Goal: Book appointment/travel/reservation

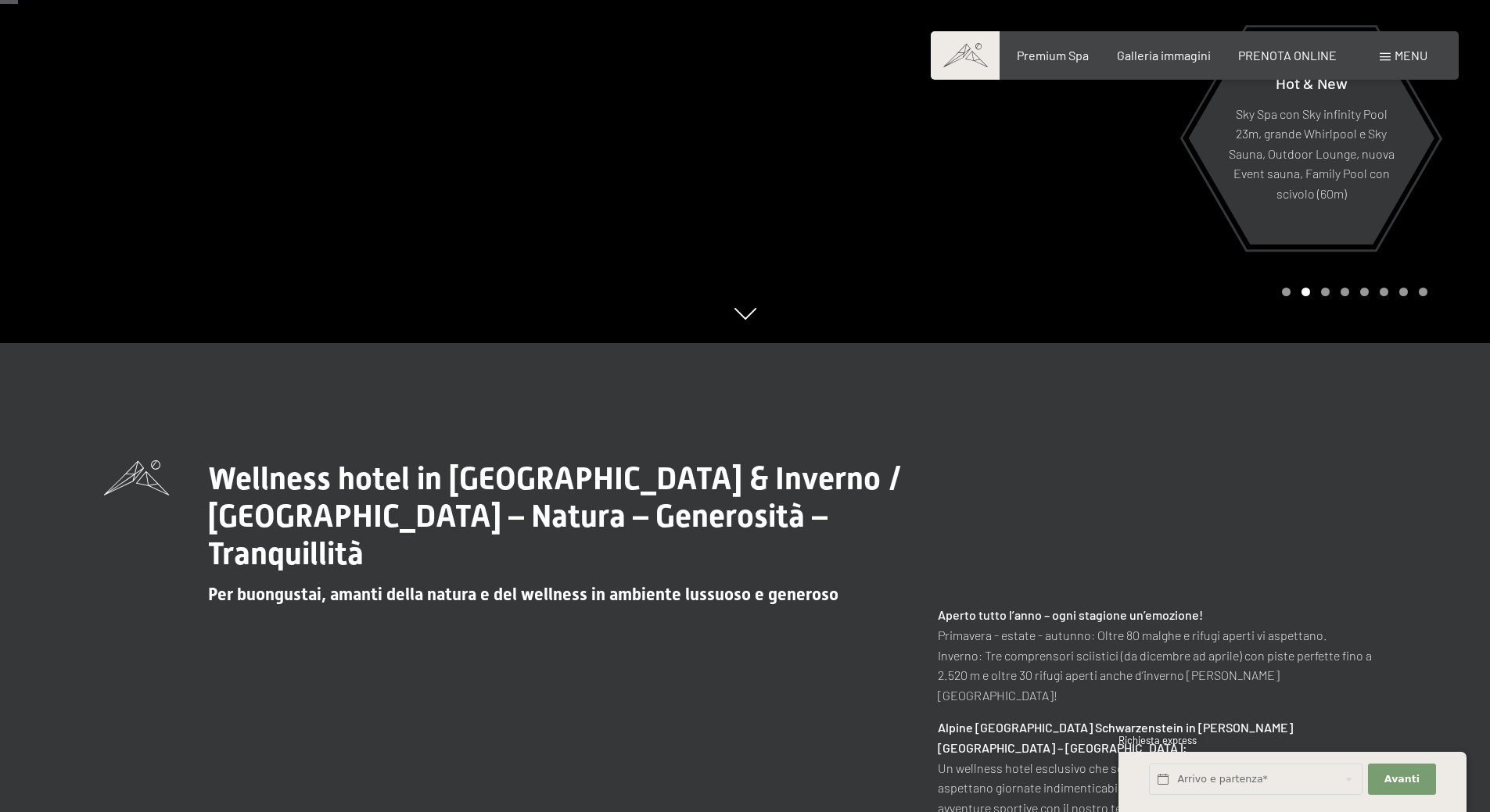
scroll to position [78, 0]
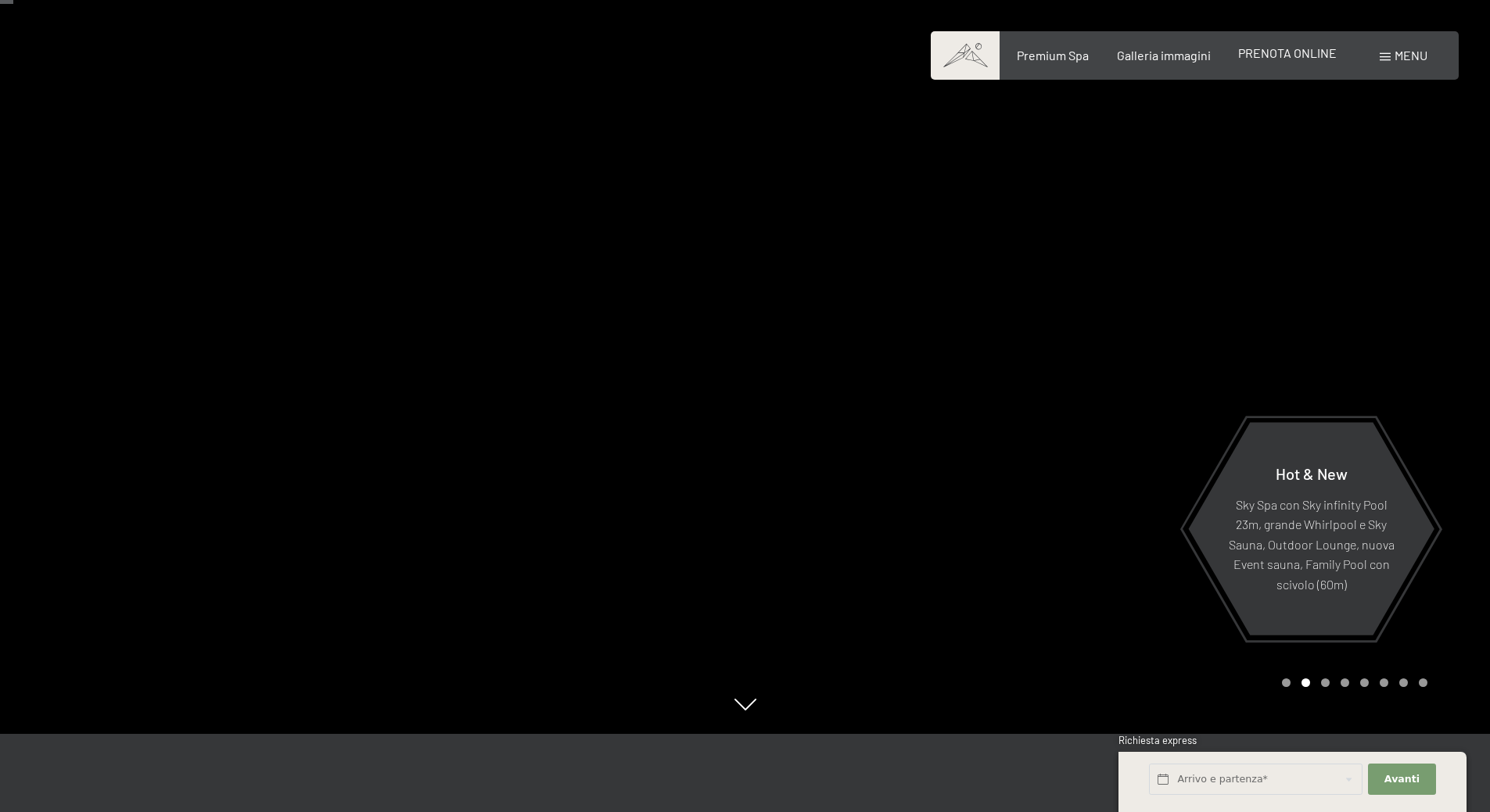
click at [1307, 55] on span "PRENOTA ONLINE" at bounding box center [1286, 52] width 98 height 15
click at [1156, 64] on div "Prenotazione Richiesta Premium Spa Galleria immagini PRENOTA ONLINE Menu DE IT …" at bounding box center [1194, 56] width 465 height 17
click at [1153, 58] on span "Galleria immagini" at bounding box center [1164, 52] width 94 height 15
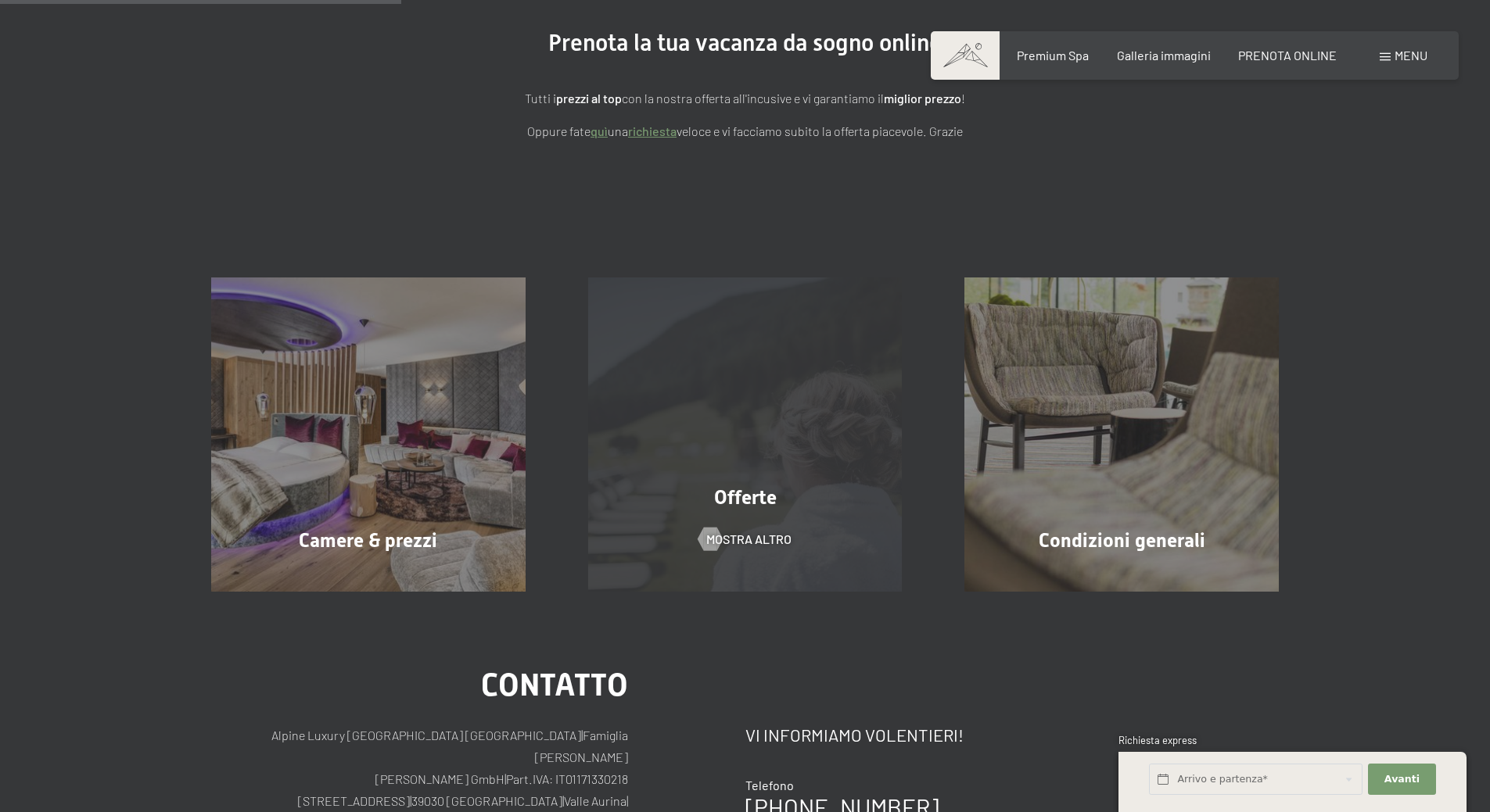
scroll to position [313, 0]
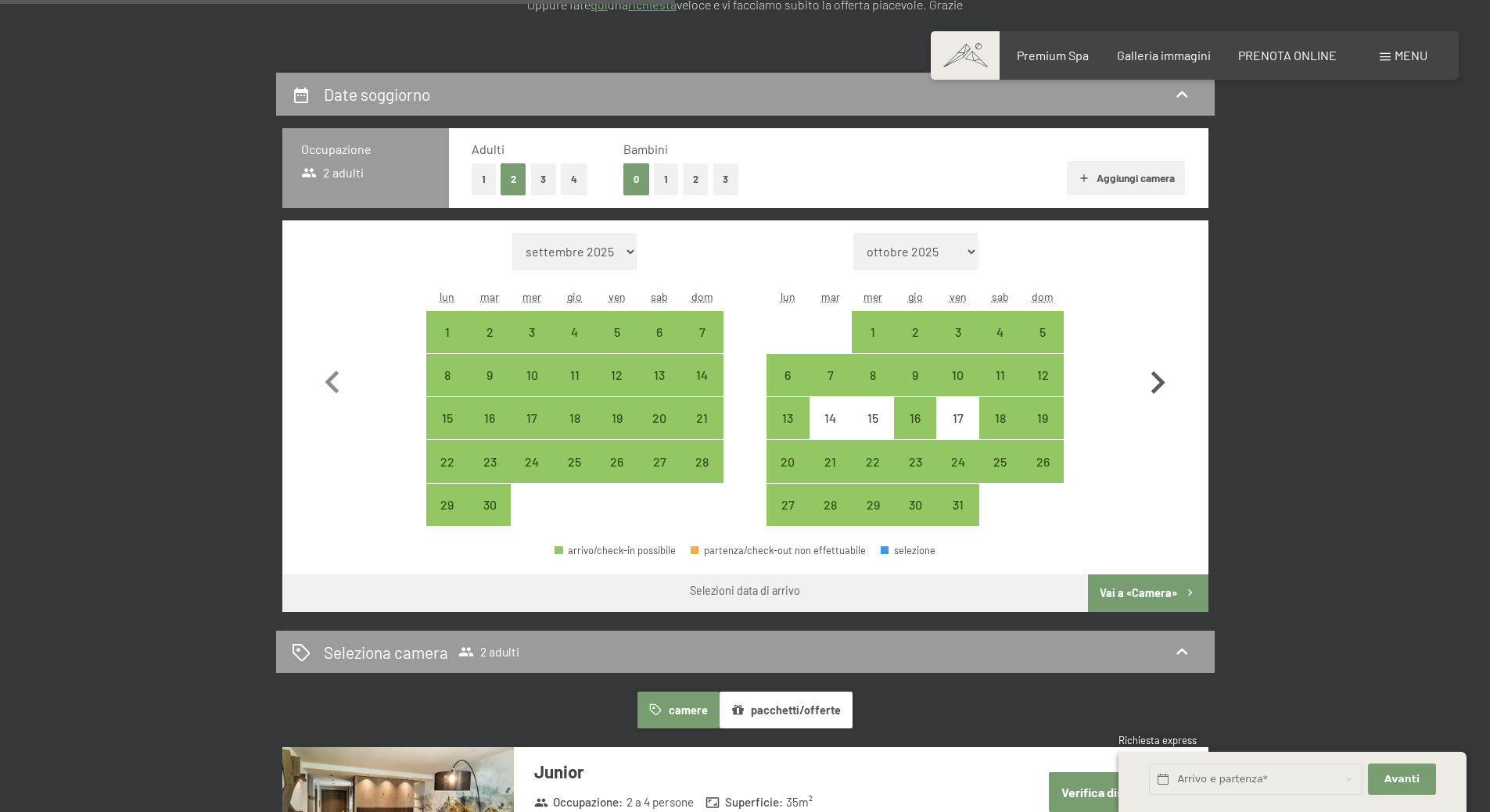
click at [1157, 382] on icon "button" at bounding box center [1158, 383] width 45 height 45
select select "2025-10-01"
select select "2025-11-01"
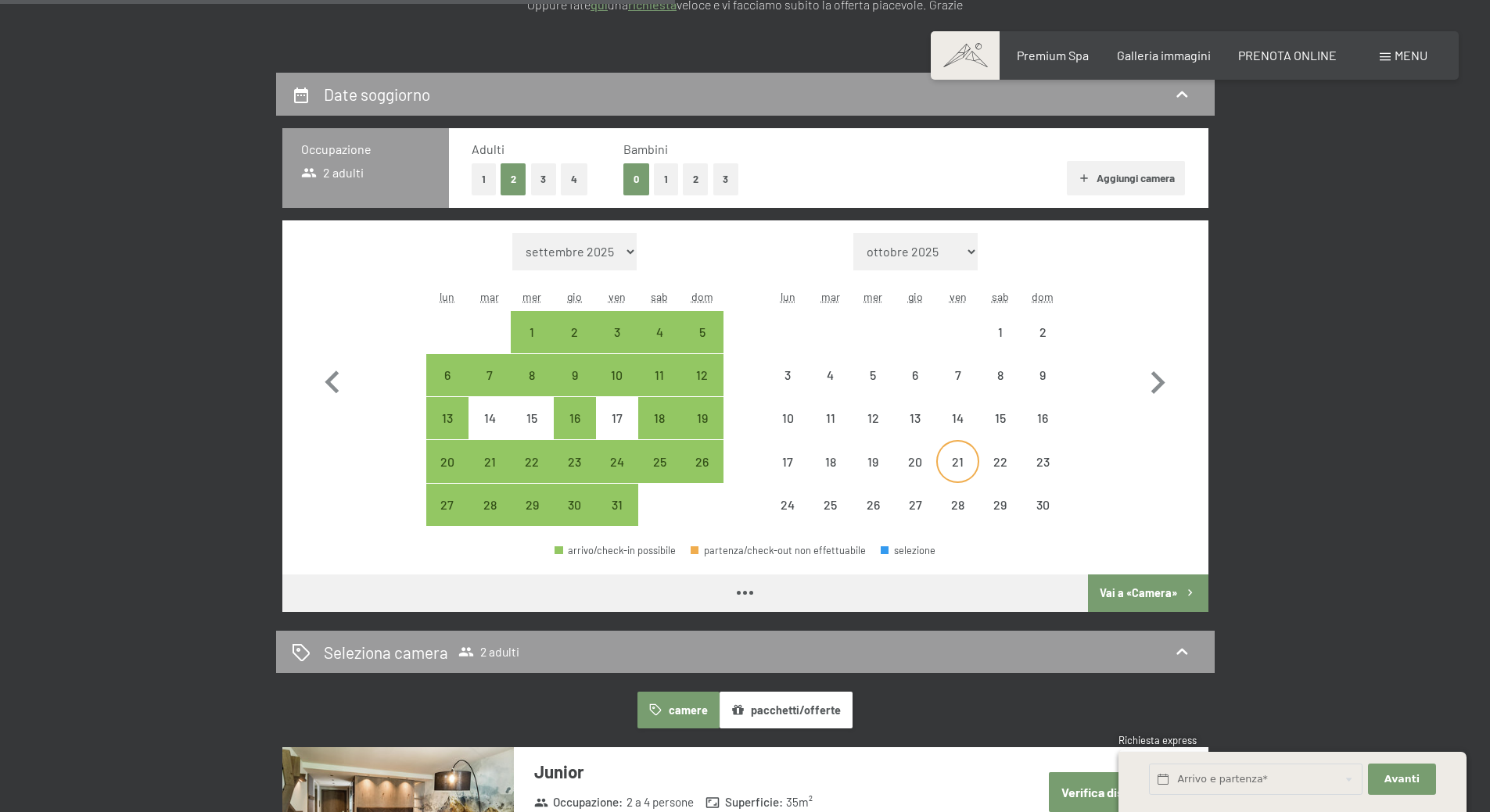
select select "2025-10-01"
select select "2025-11-01"
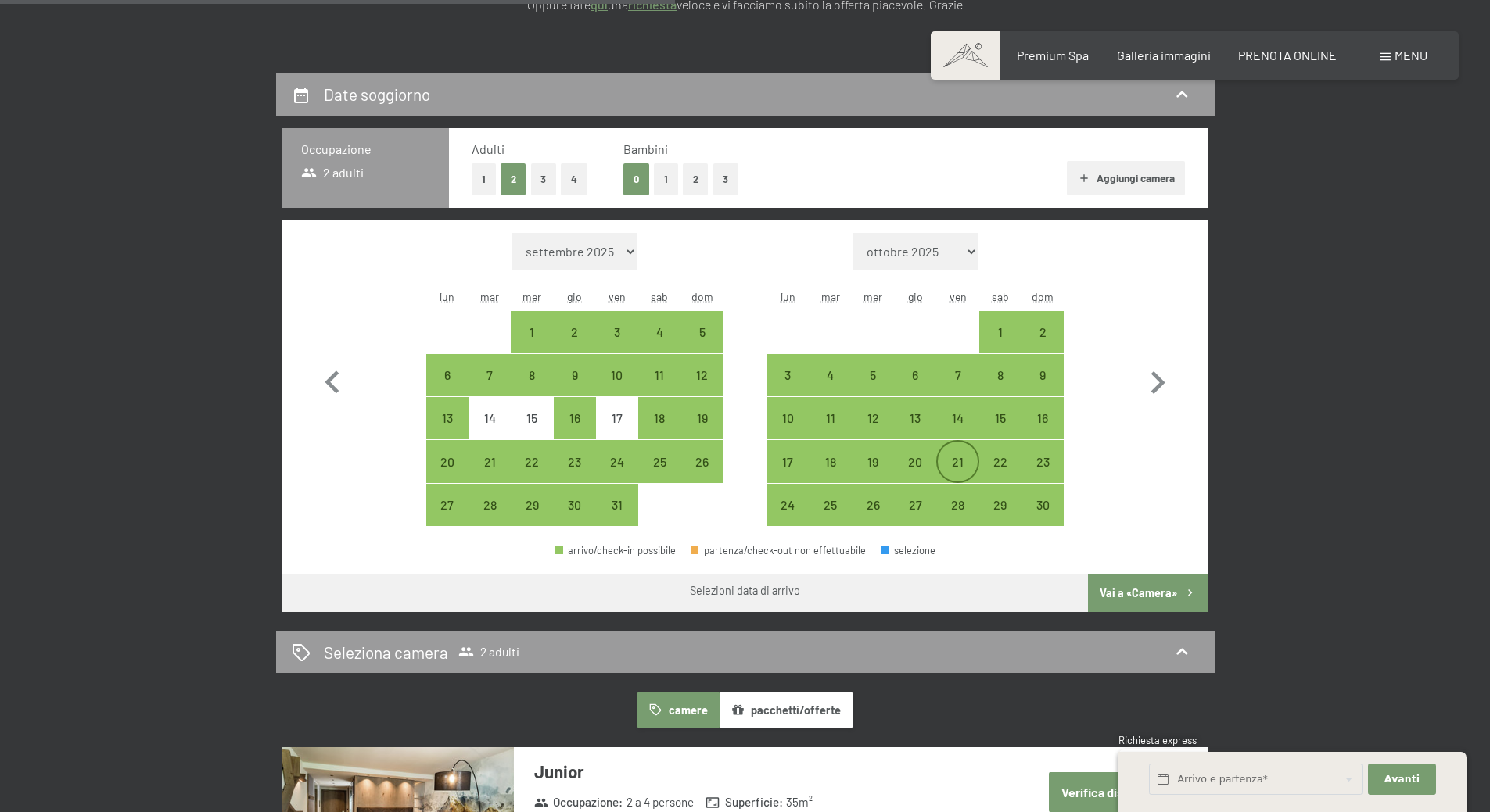
click at [948, 456] on div "21" at bounding box center [957, 475] width 39 height 39
select select "2025-10-01"
select select "2025-11-01"
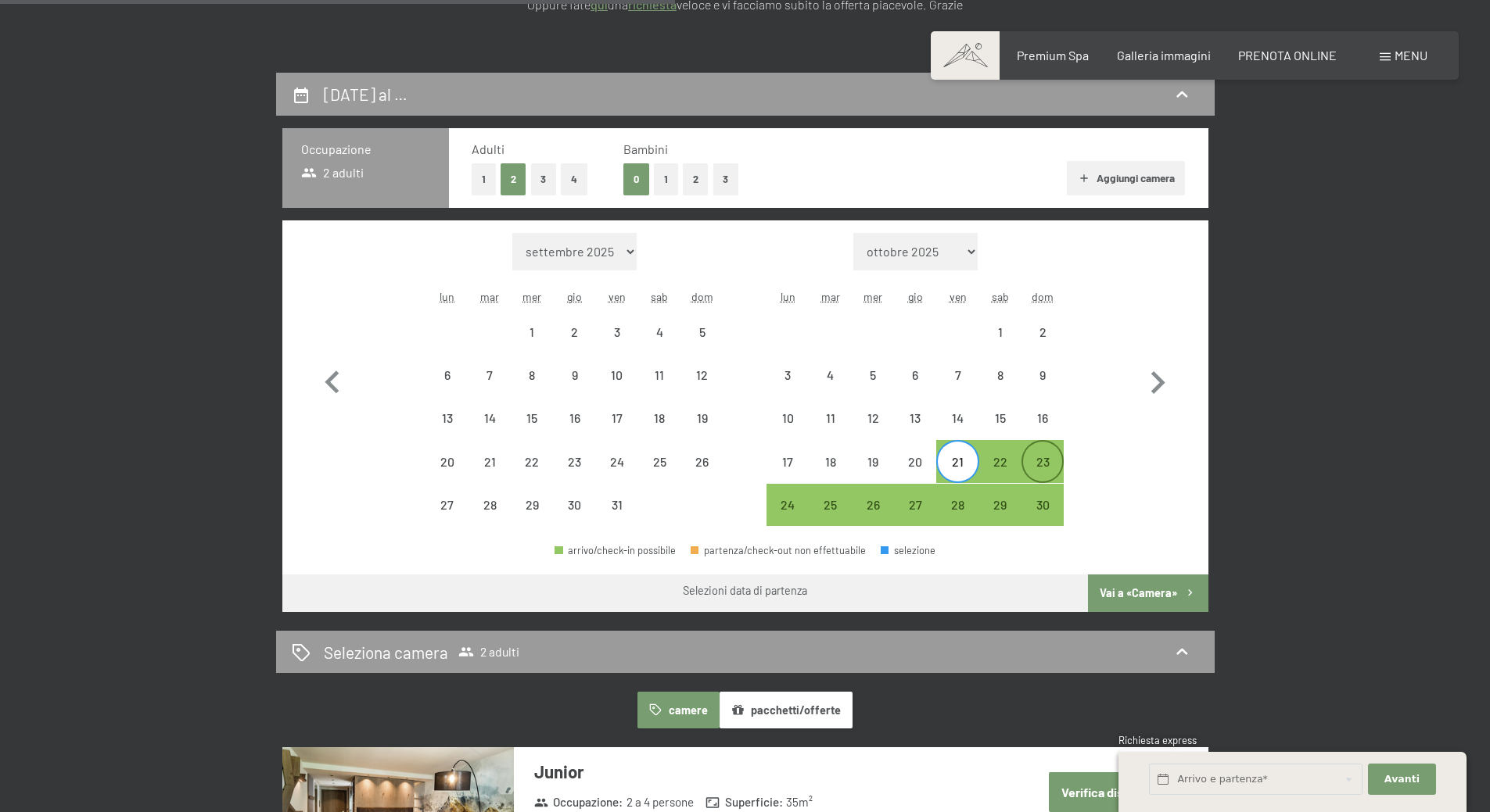
click at [1041, 463] on div "23" at bounding box center [1042, 475] width 39 height 39
select select "2025-10-01"
select select "2025-11-01"
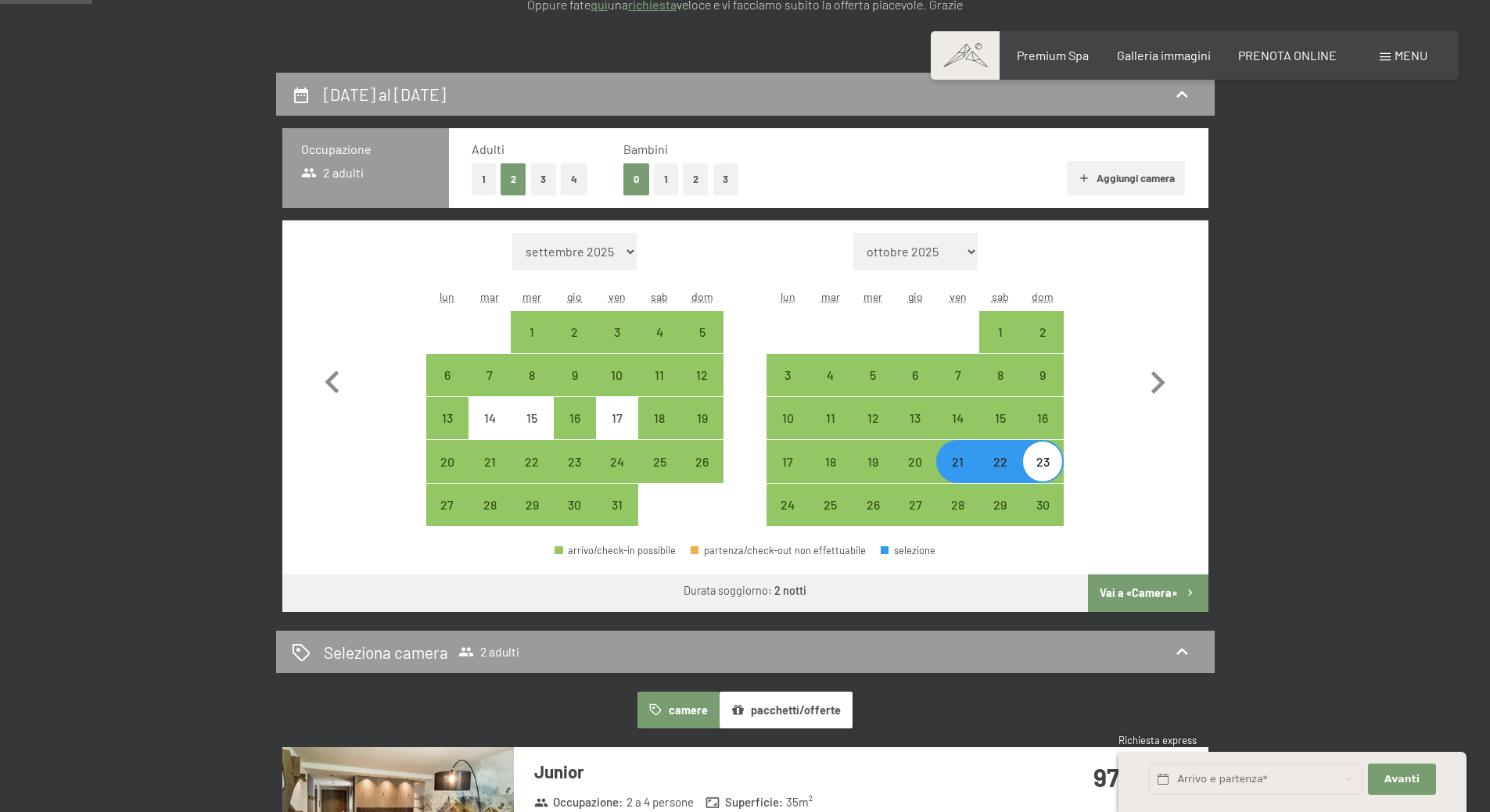
click at [1127, 600] on button "Vai a «Camera»" at bounding box center [1148, 593] width 120 height 37
select select "2025-10-01"
select select "2025-11-01"
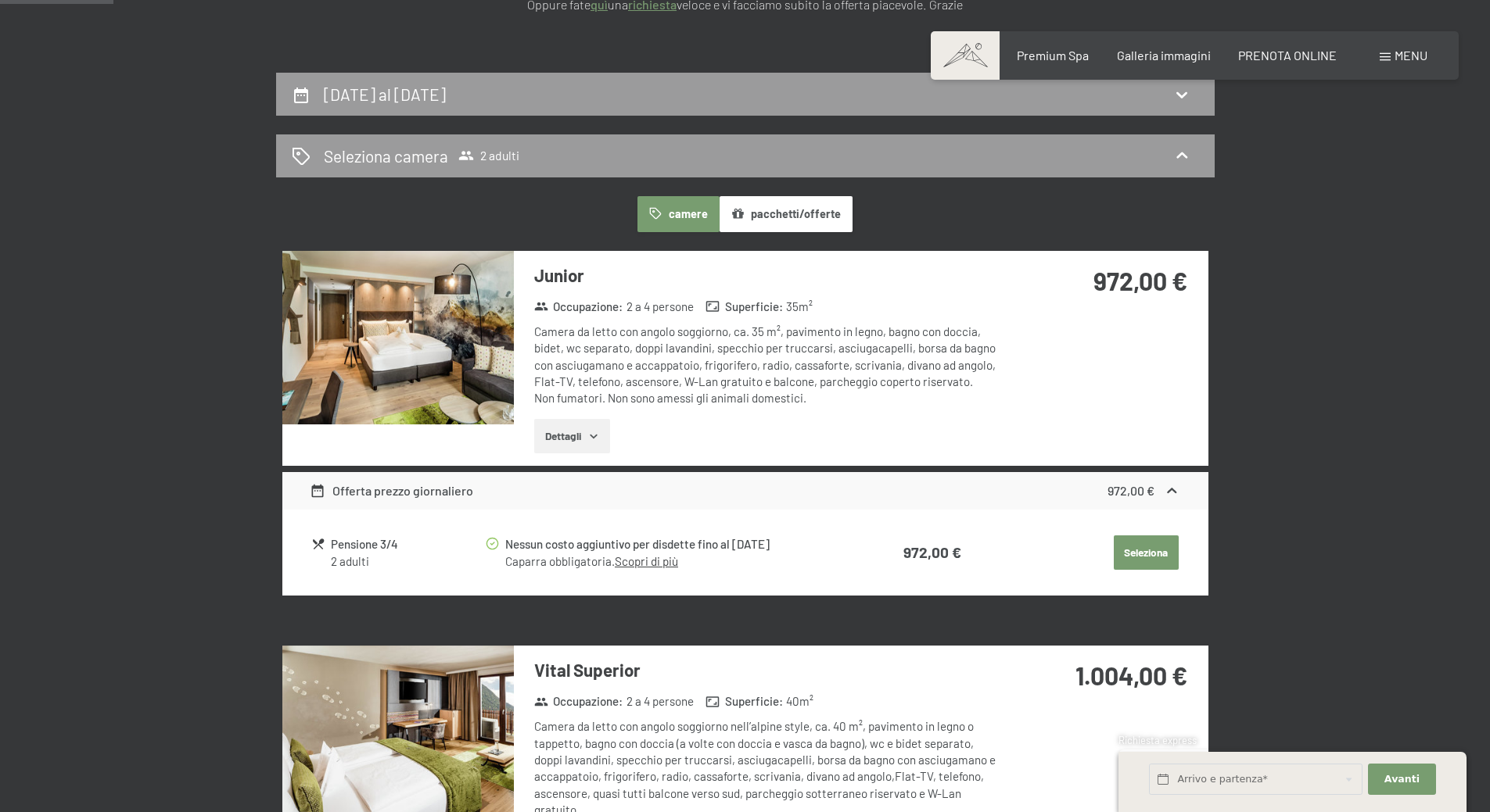
scroll to position [385, 0]
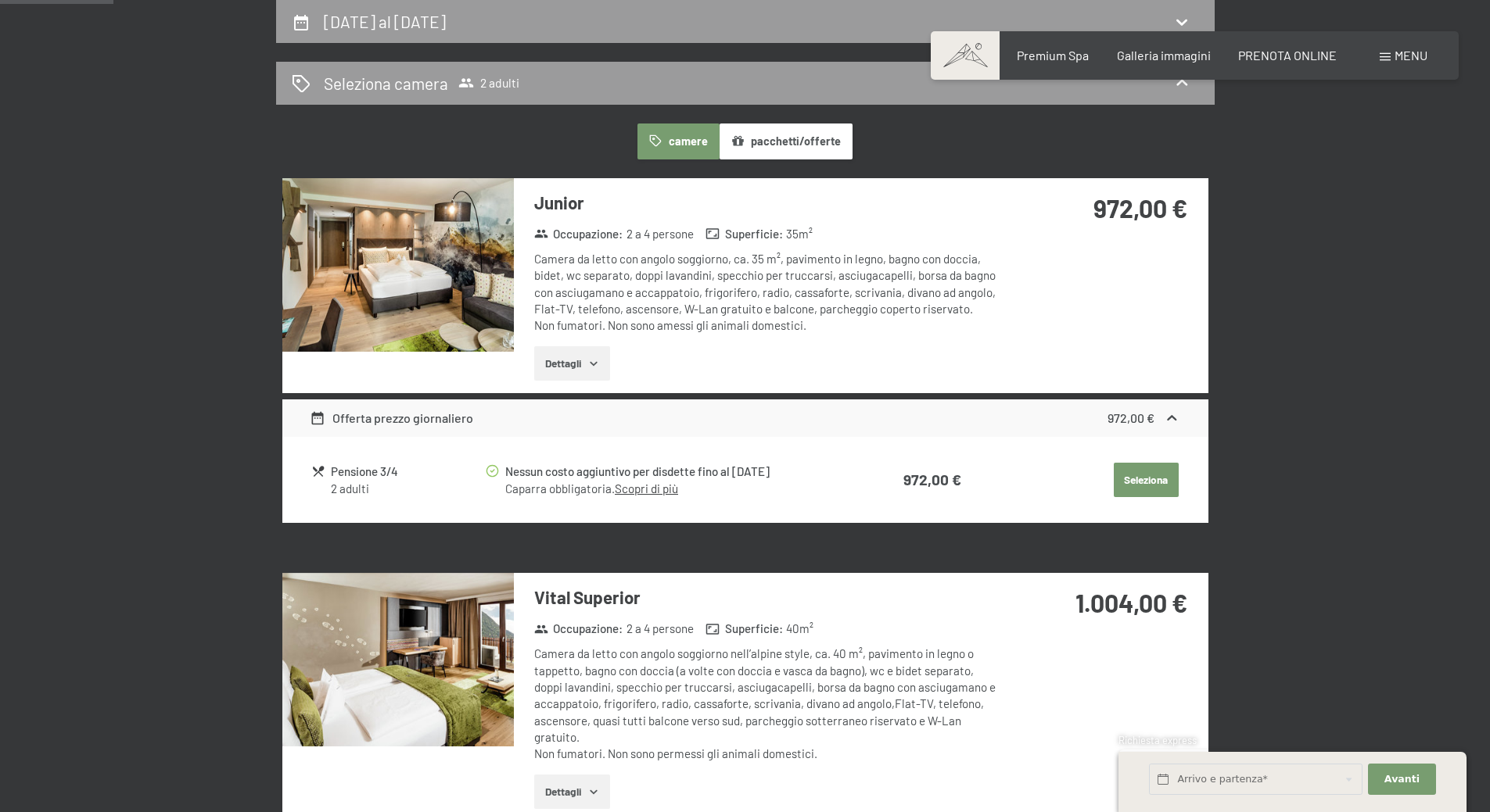
click at [584, 357] on button "Dettagli" at bounding box center [571, 363] width 76 height 35
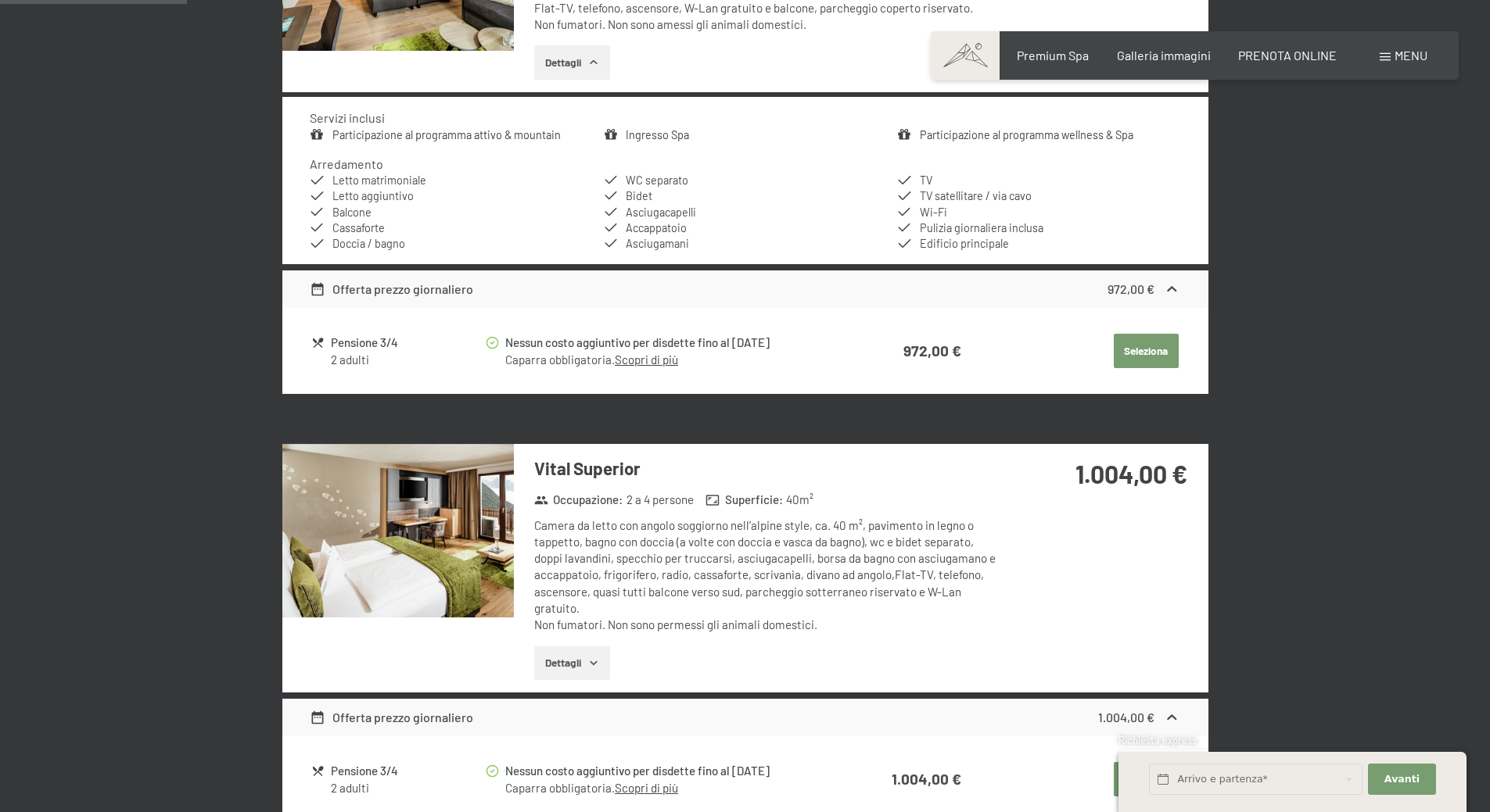
scroll to position [698, 0]
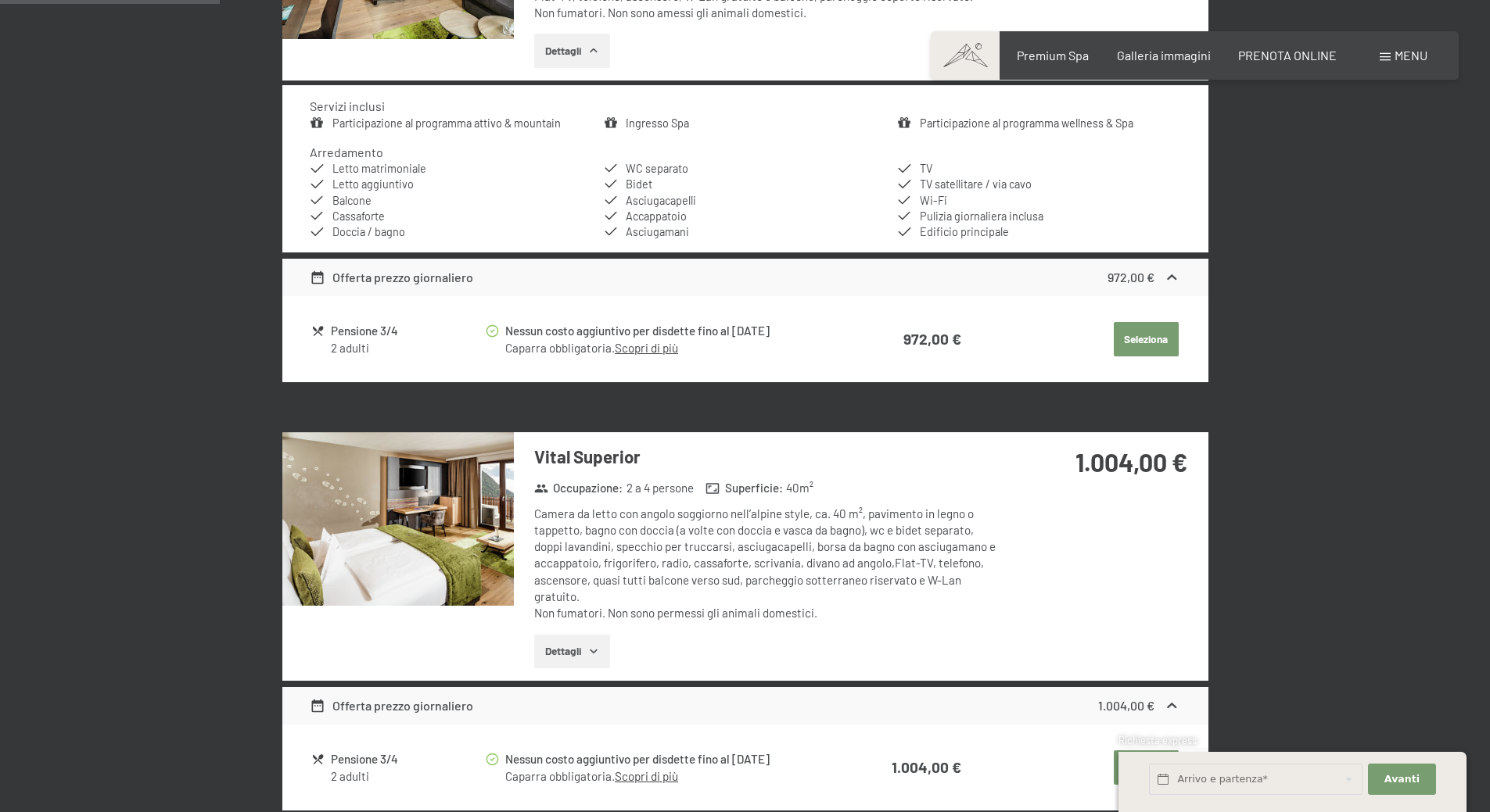
click at [431, 553] on img at bounding box center [398, 519] width 231 height 174
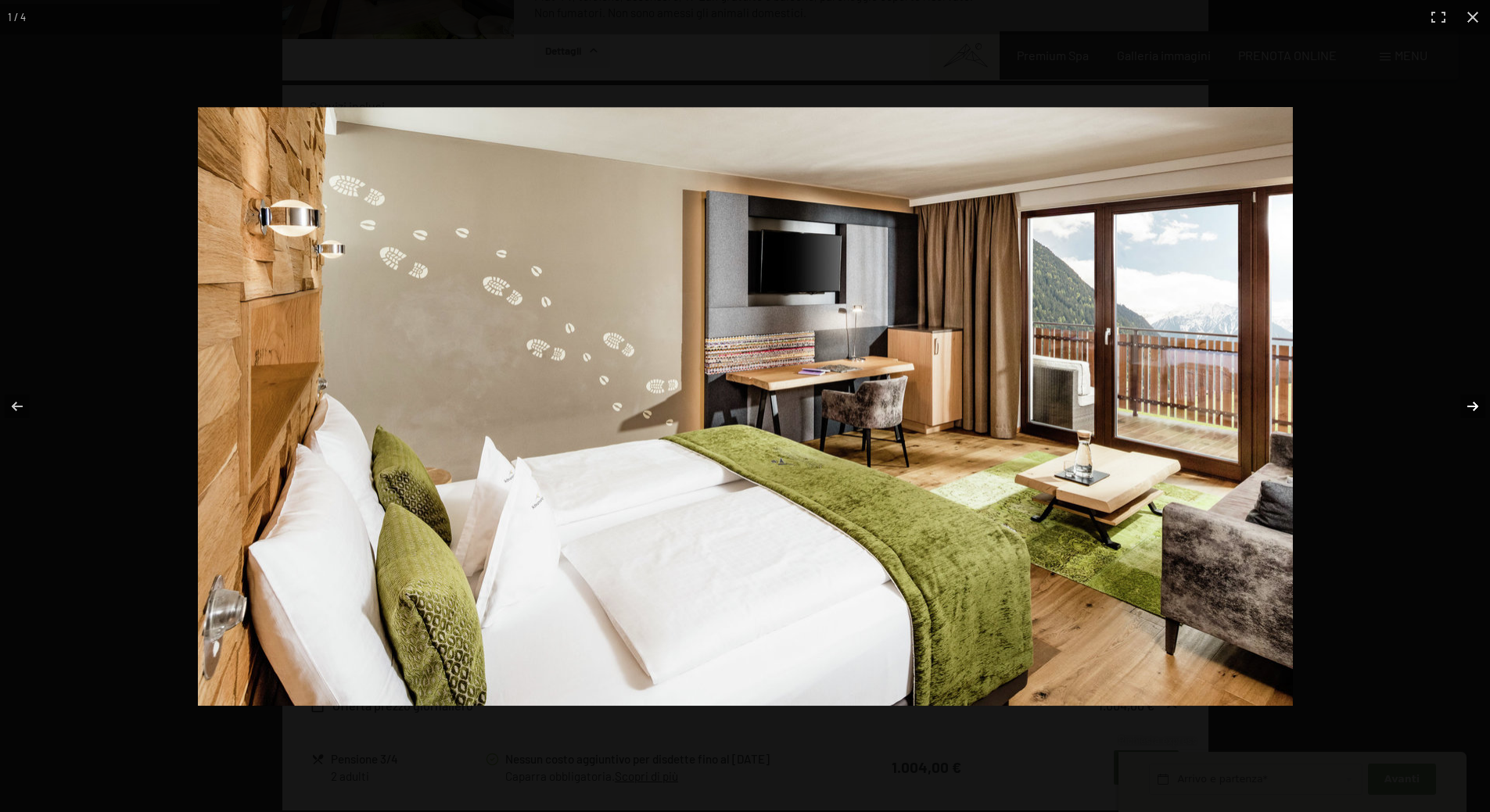
click at [1473, 399] on button "button" at bounding box center [1462, 407] width 55 height 78
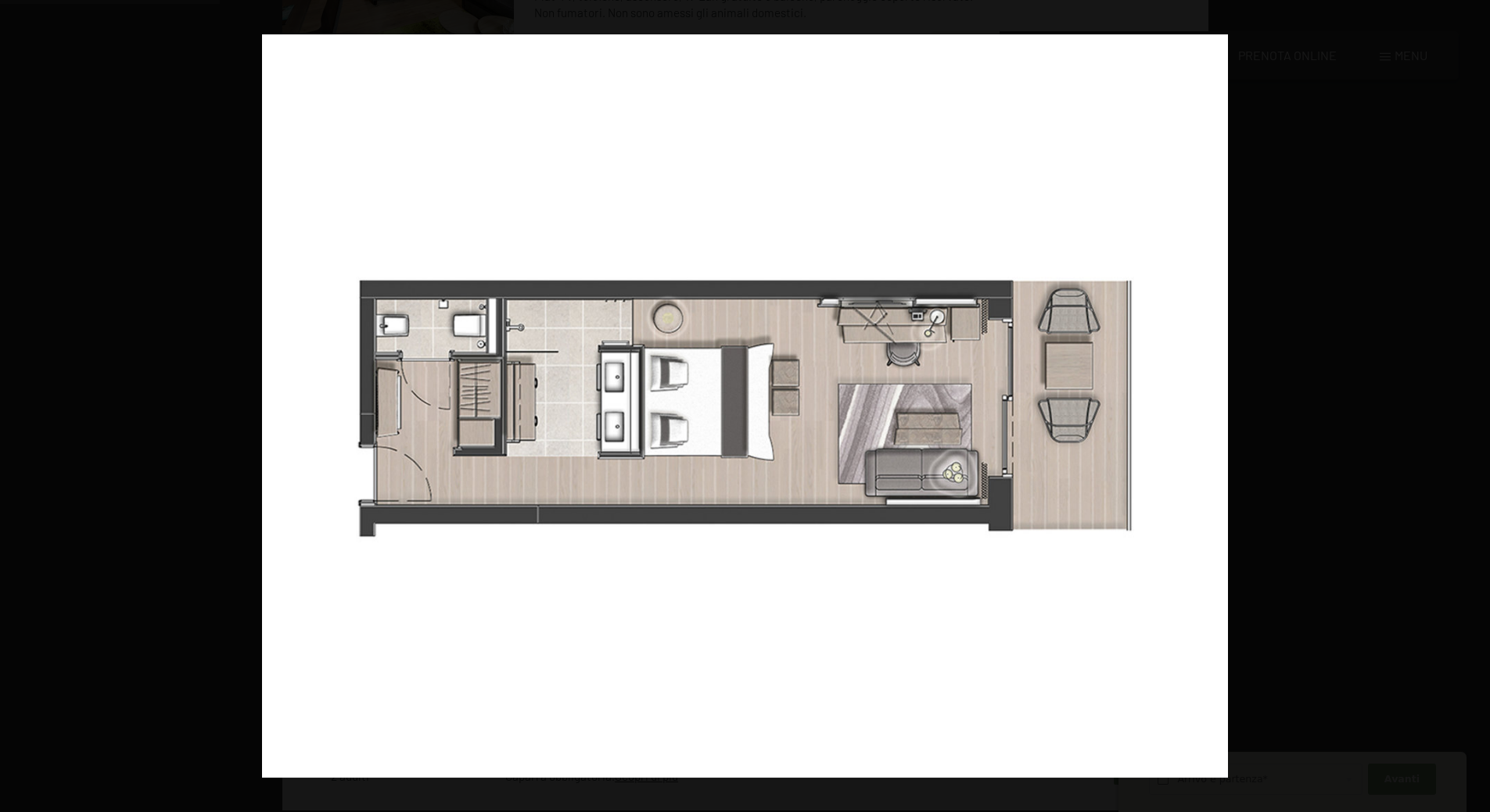
click at [1473, 399] on button "button" at bounding box center [1462, 407] width 55 height 78
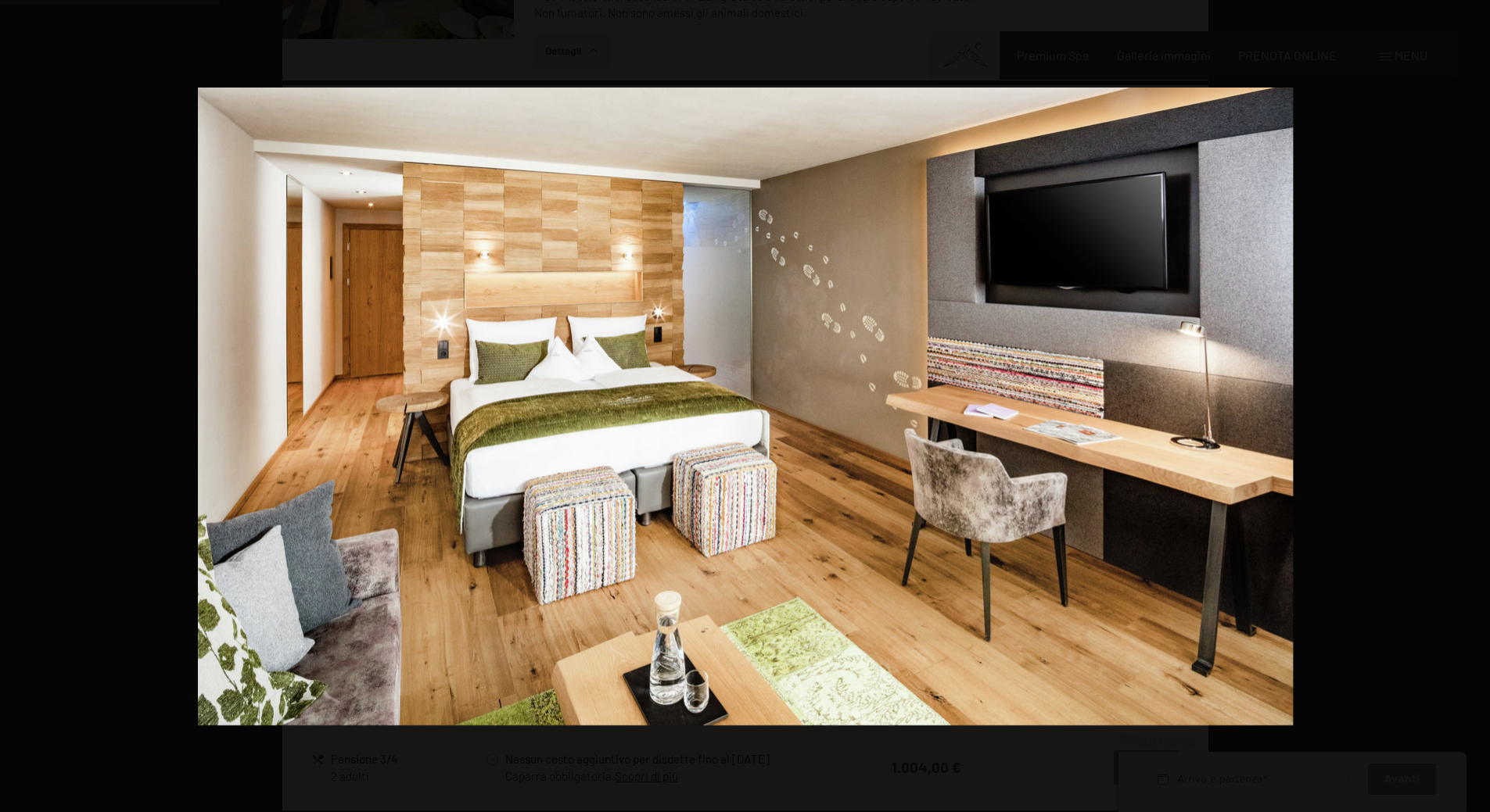
click at [1473, 399] on button "button" at bounding box center [1462, 407] width 55 height 78
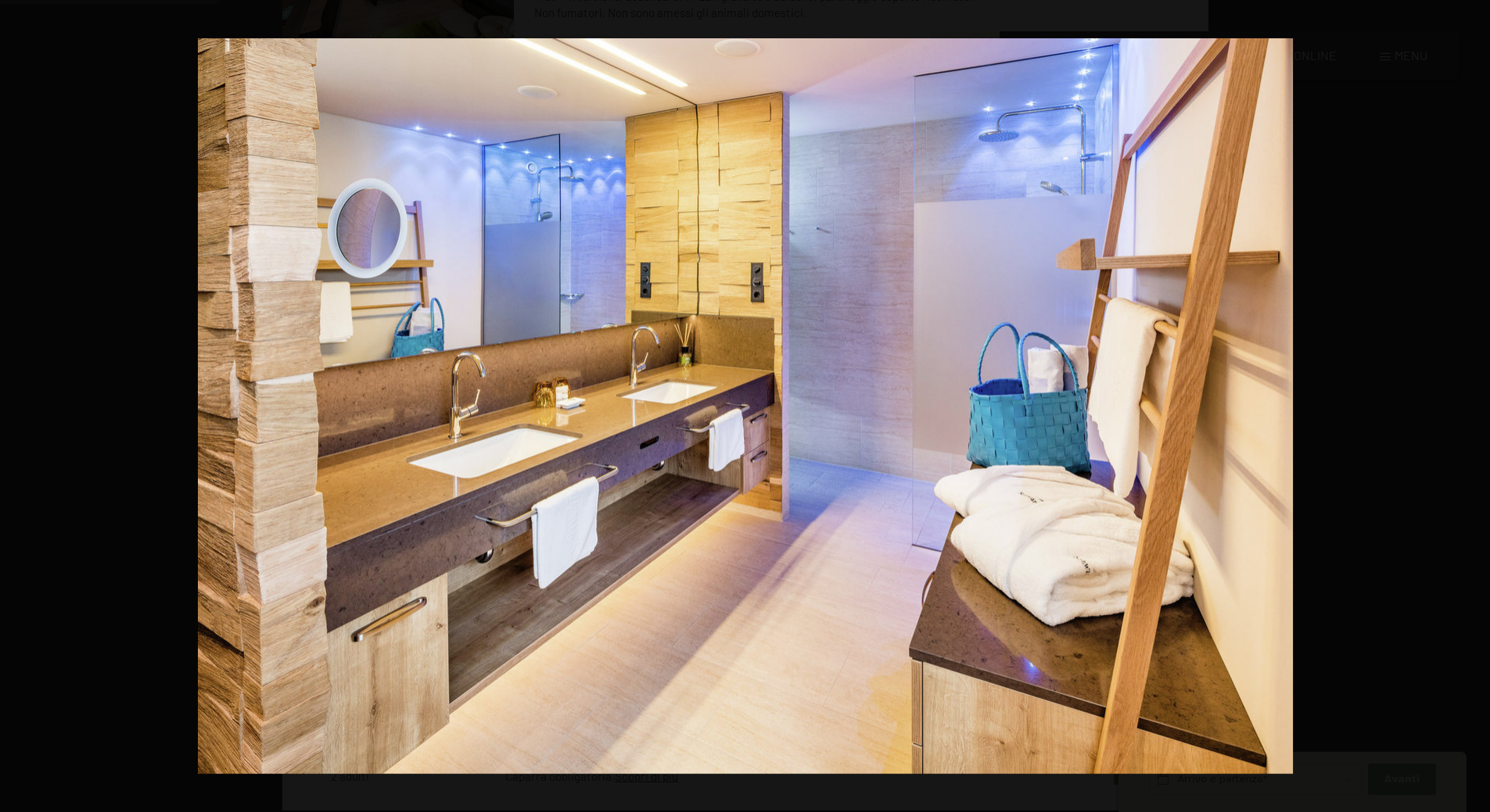
click at [1473, 399] on button "button" at bounding box center [1462, 407] width 55 height 78
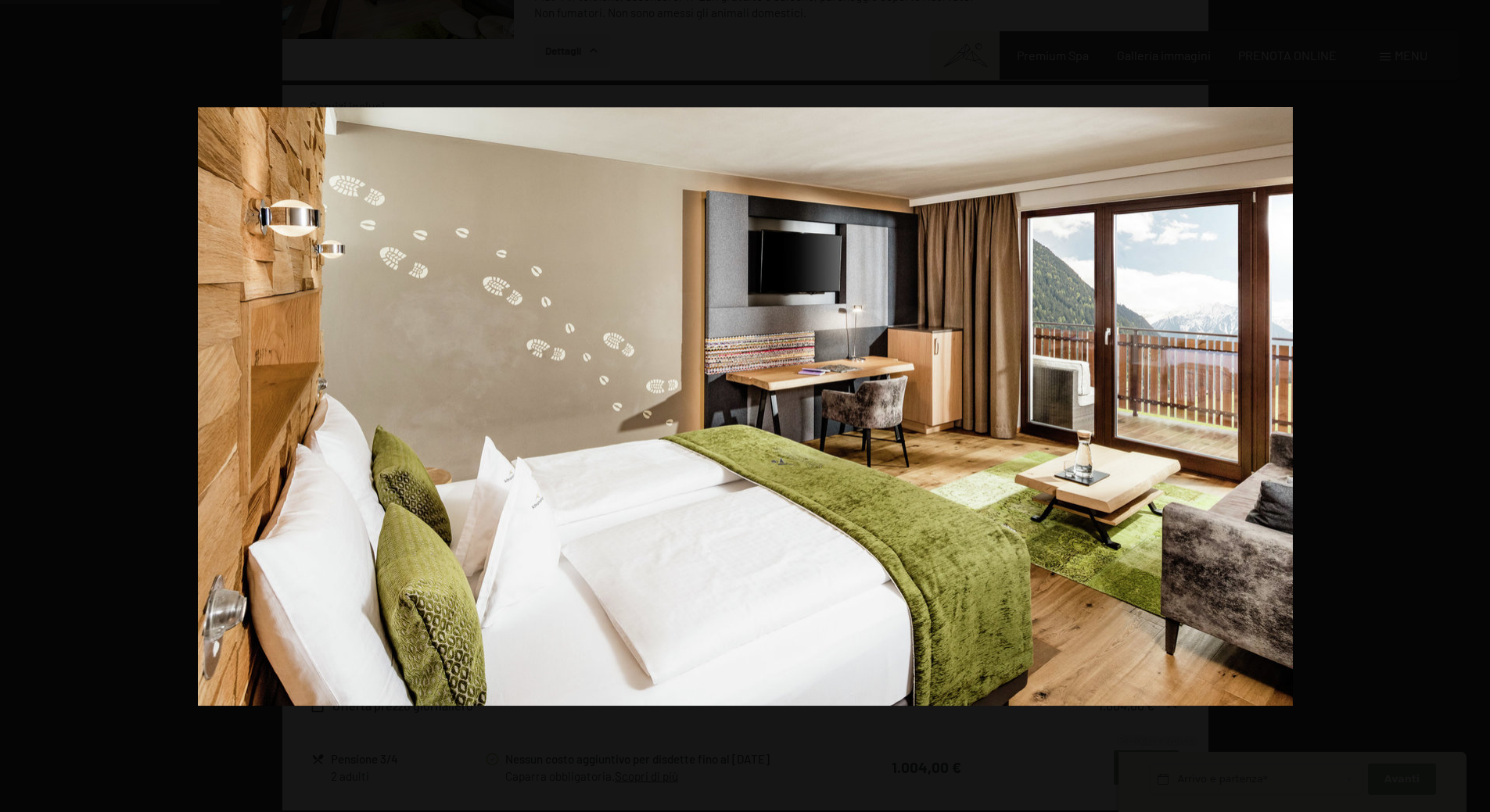
click at [1473, 399] on button "button" at bounding box center [1462, 407] width 55 height 78
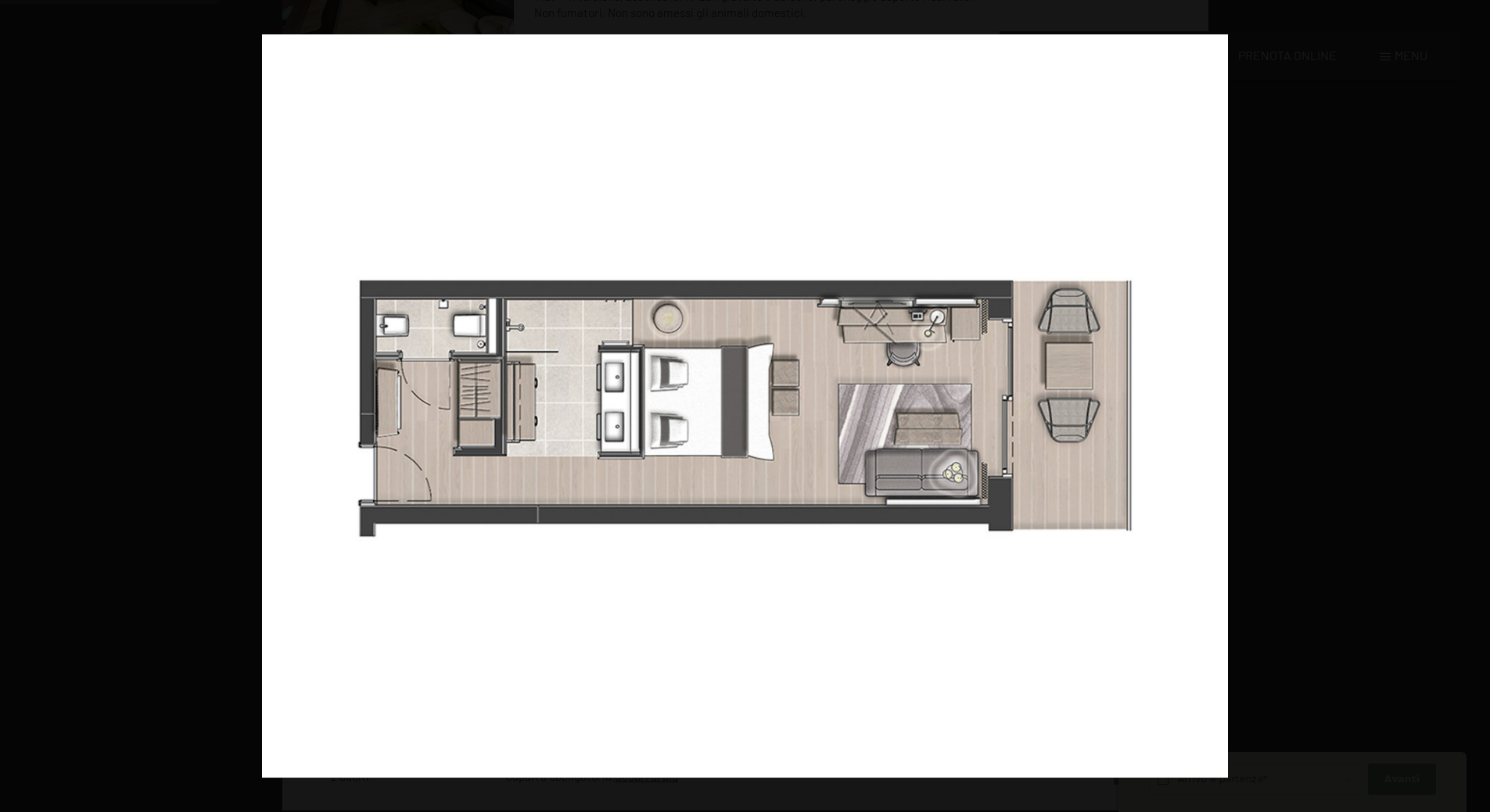
click at [1473, 399] on button "button" at bounding box center [1462, 407] width 55 height 78
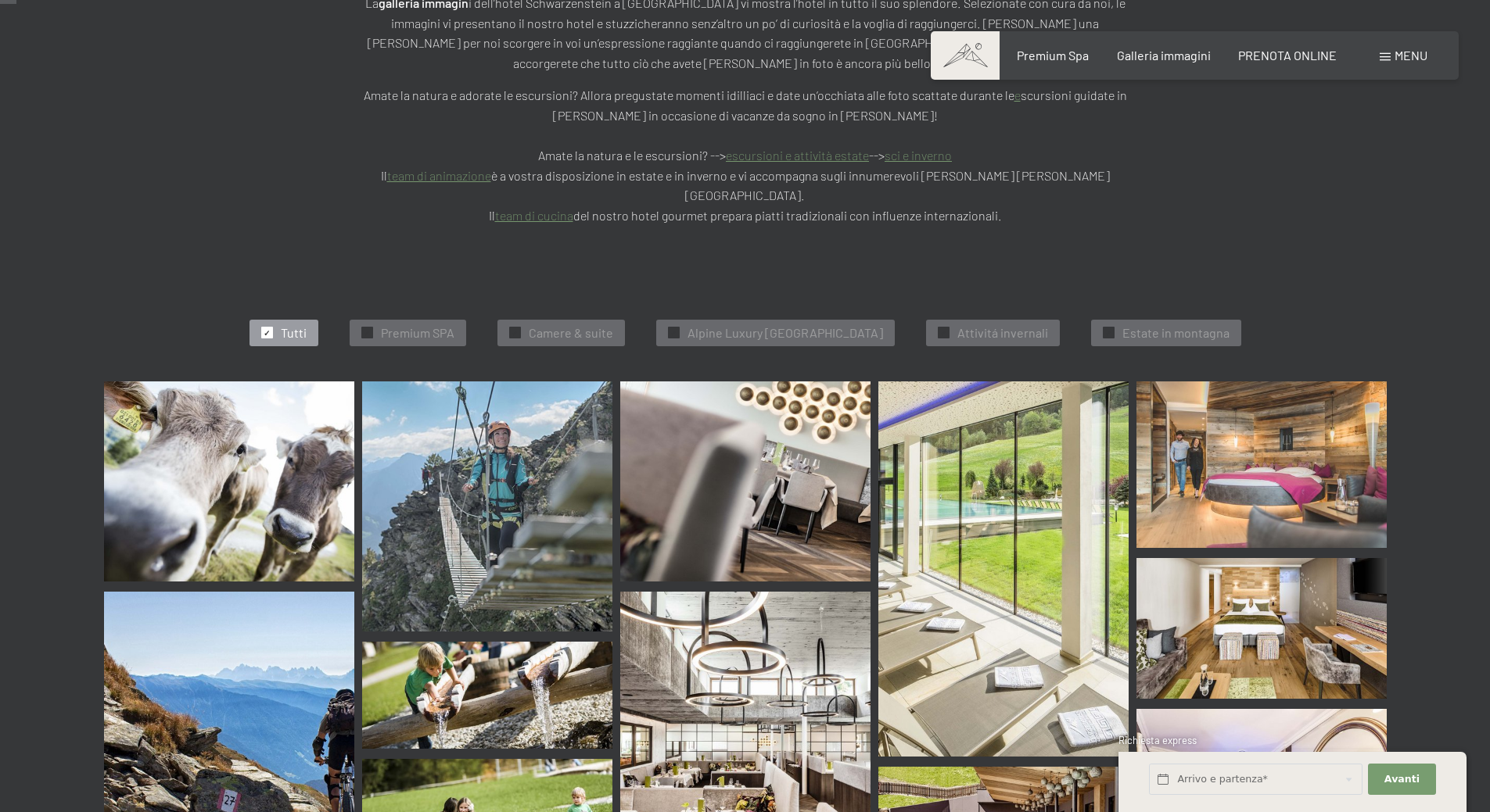
scroll to position [391, 0]
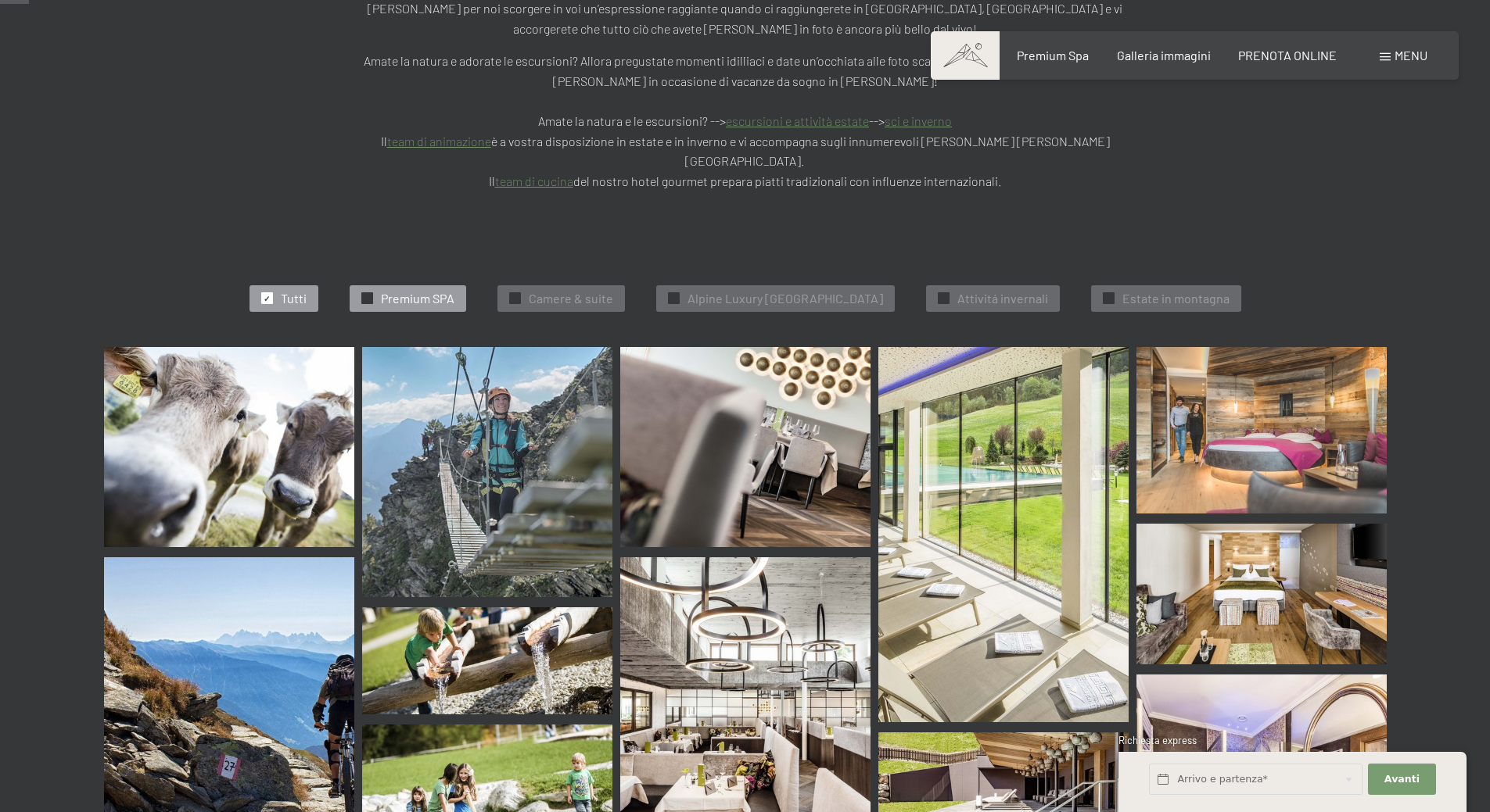
click at [426, 290] on span "Premium SPA" at bounding box center [418, 299] width 74 height 17
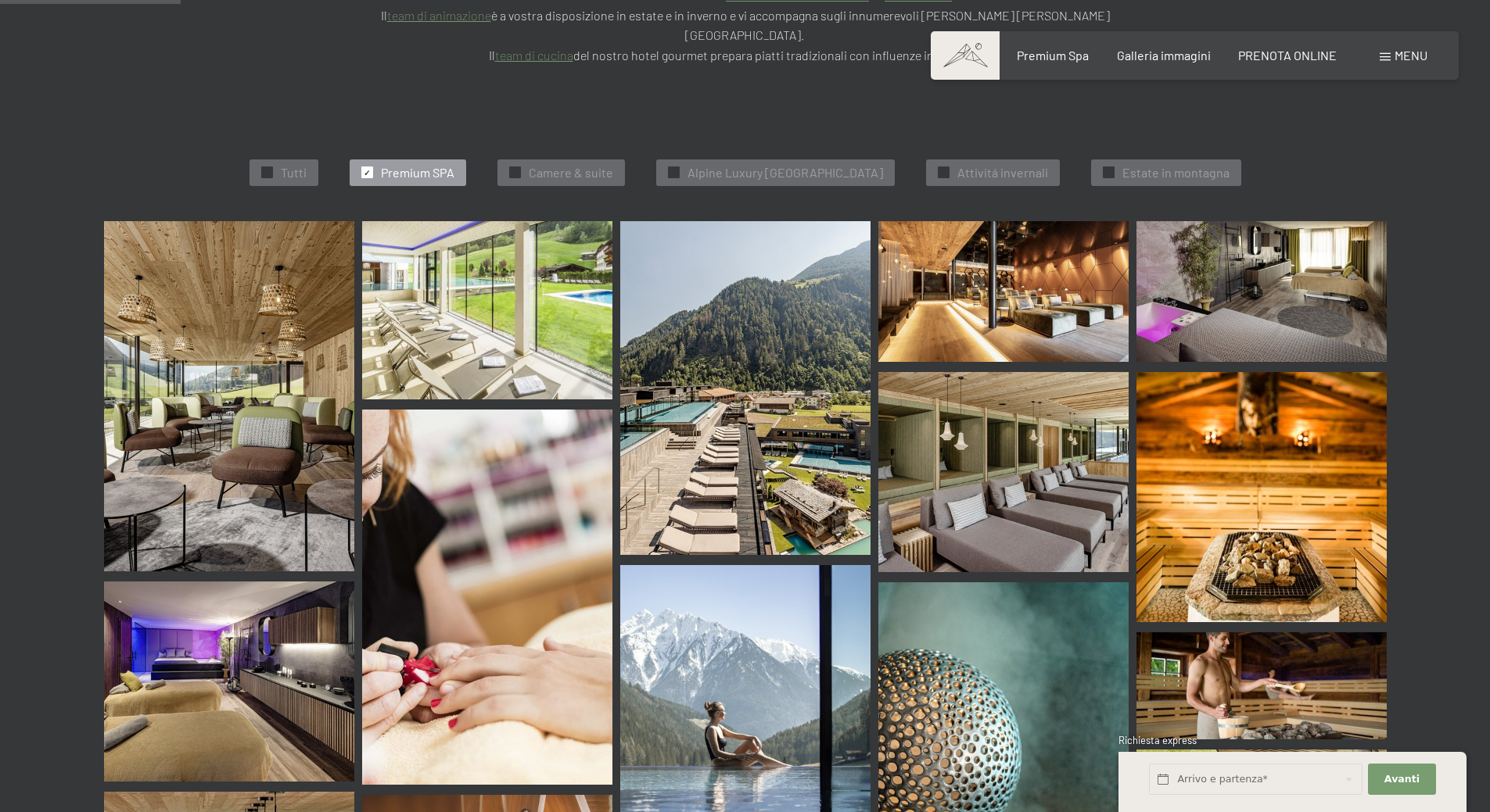
scroll to position [396, 0]
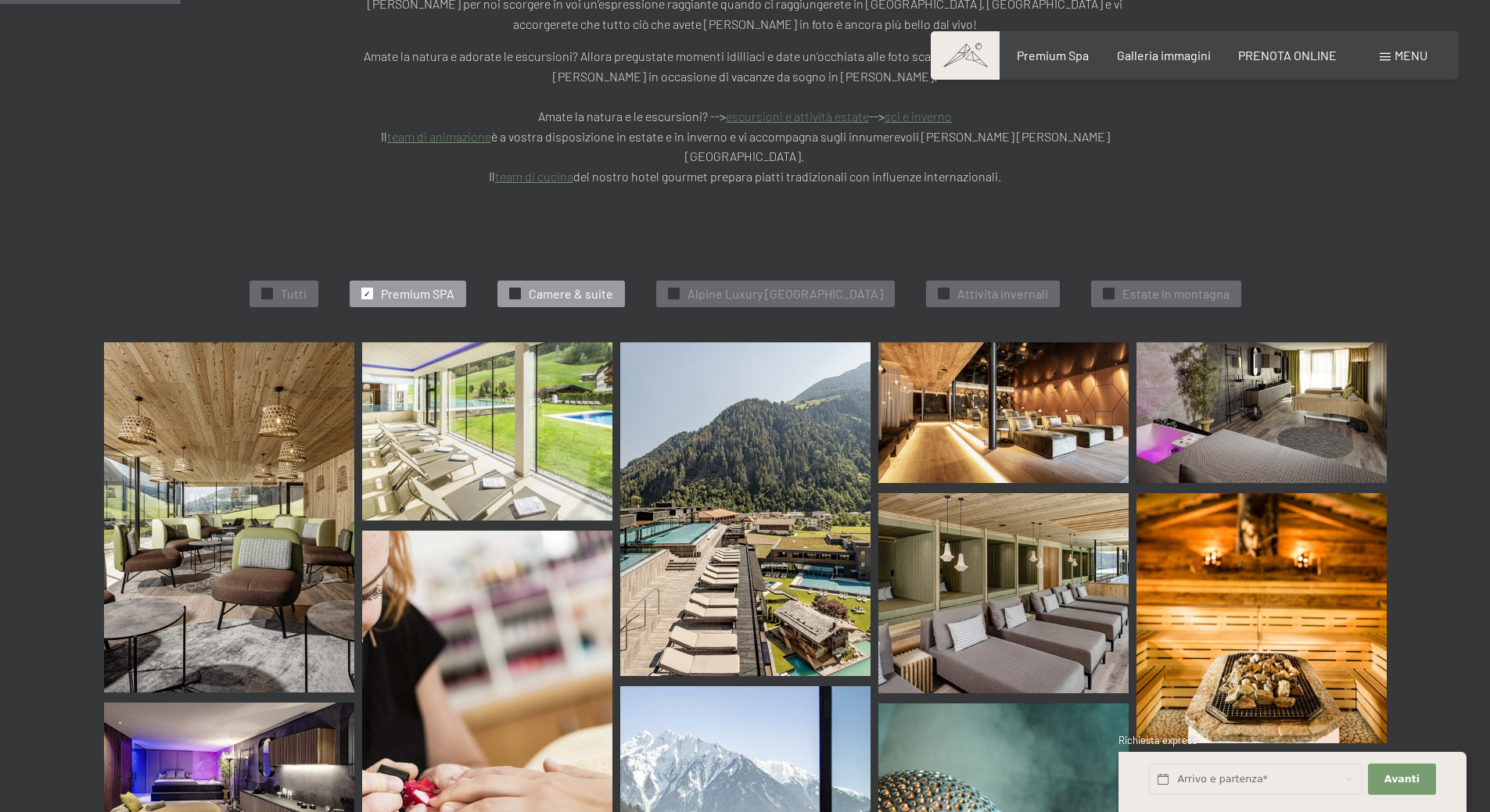
click at [555, 285] on span "Camere & suite" at bounding box center [571, 294] width 84 height 17
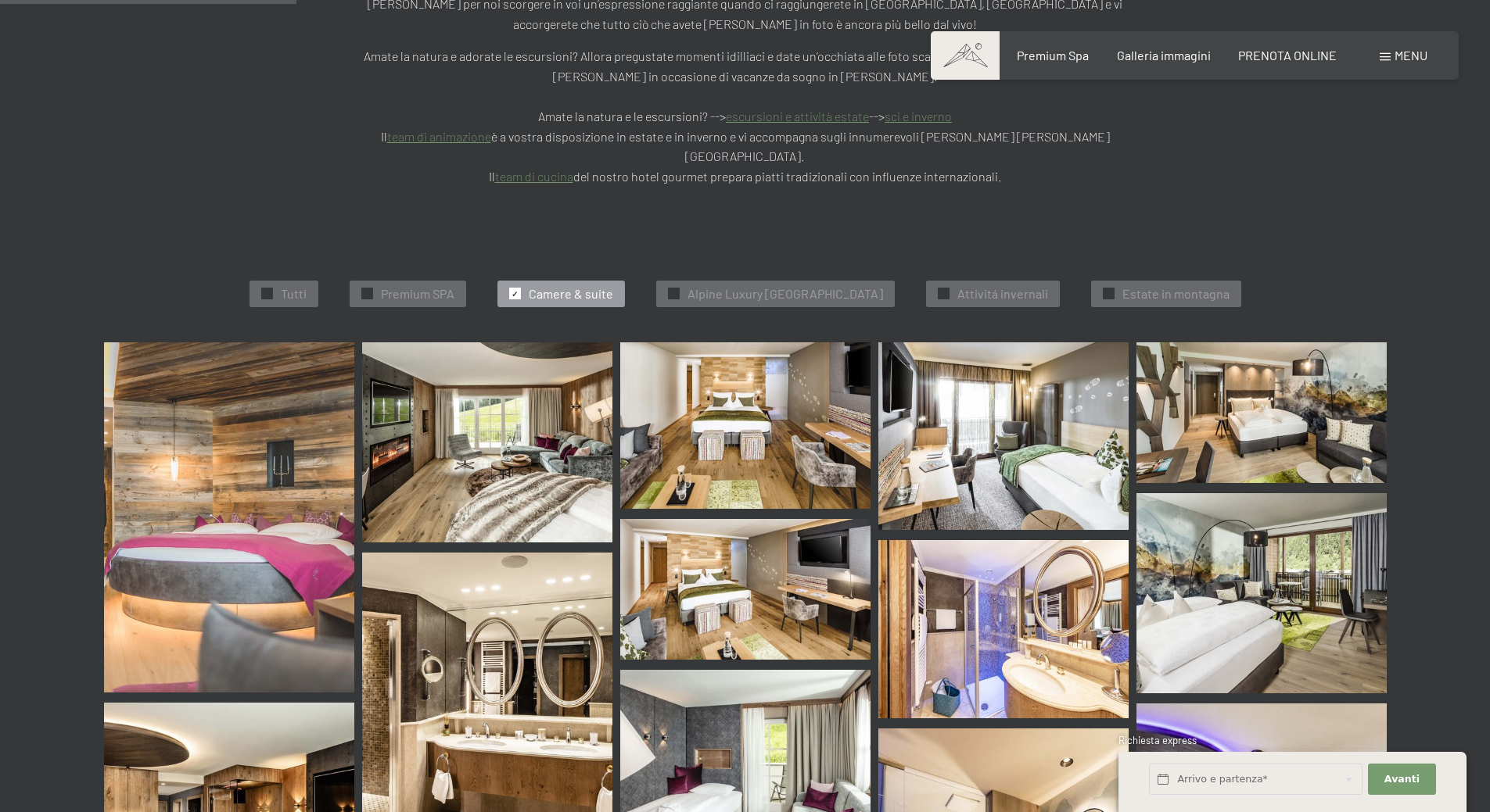
click at [705, 368] on img at bounding box center [745, 426] width 251 height 167
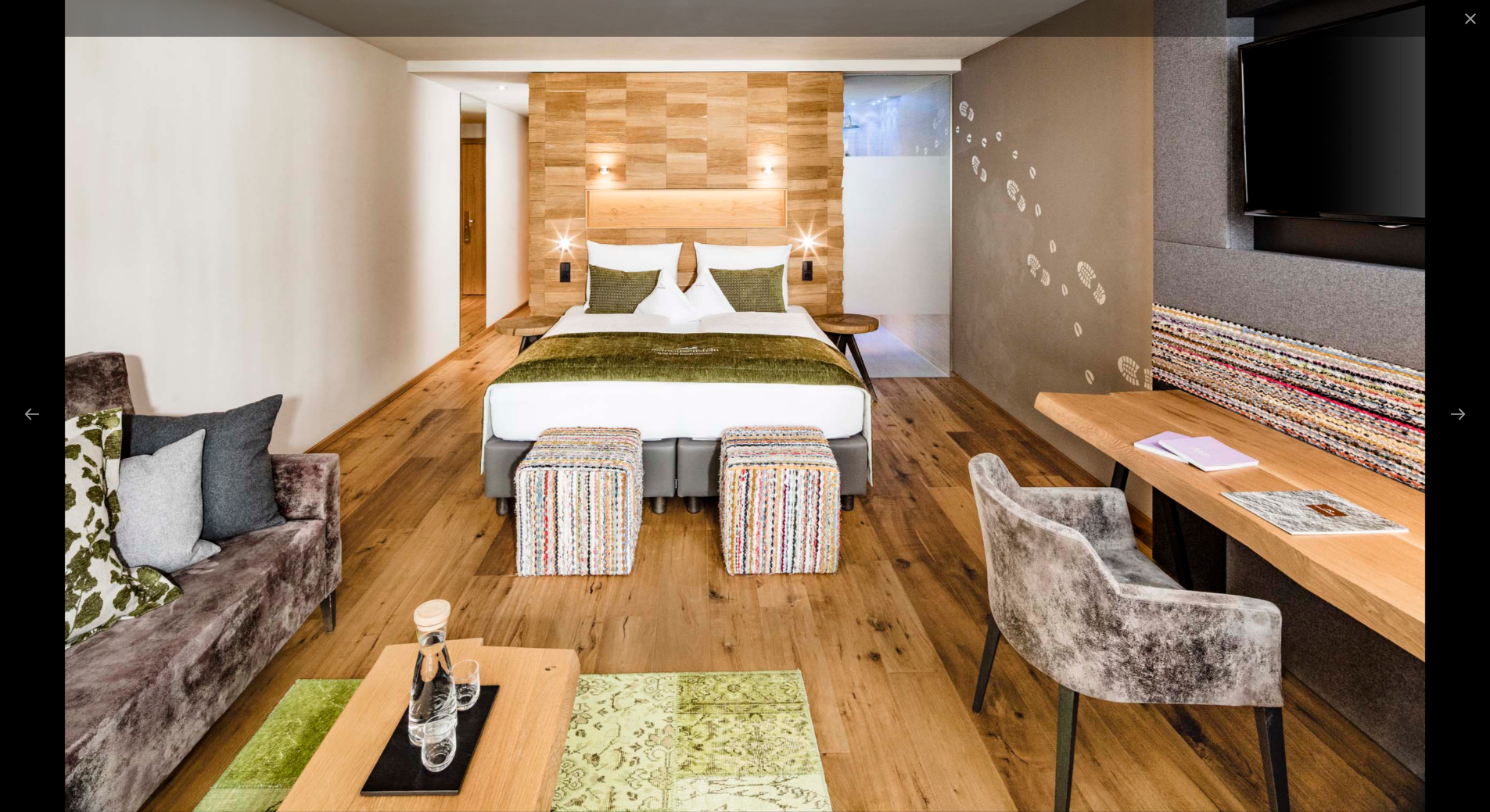
scroll to position [474, 0]
click at [1455, 413] on button "Next slide" at bounding box center [1458, 414] width 33 height 30
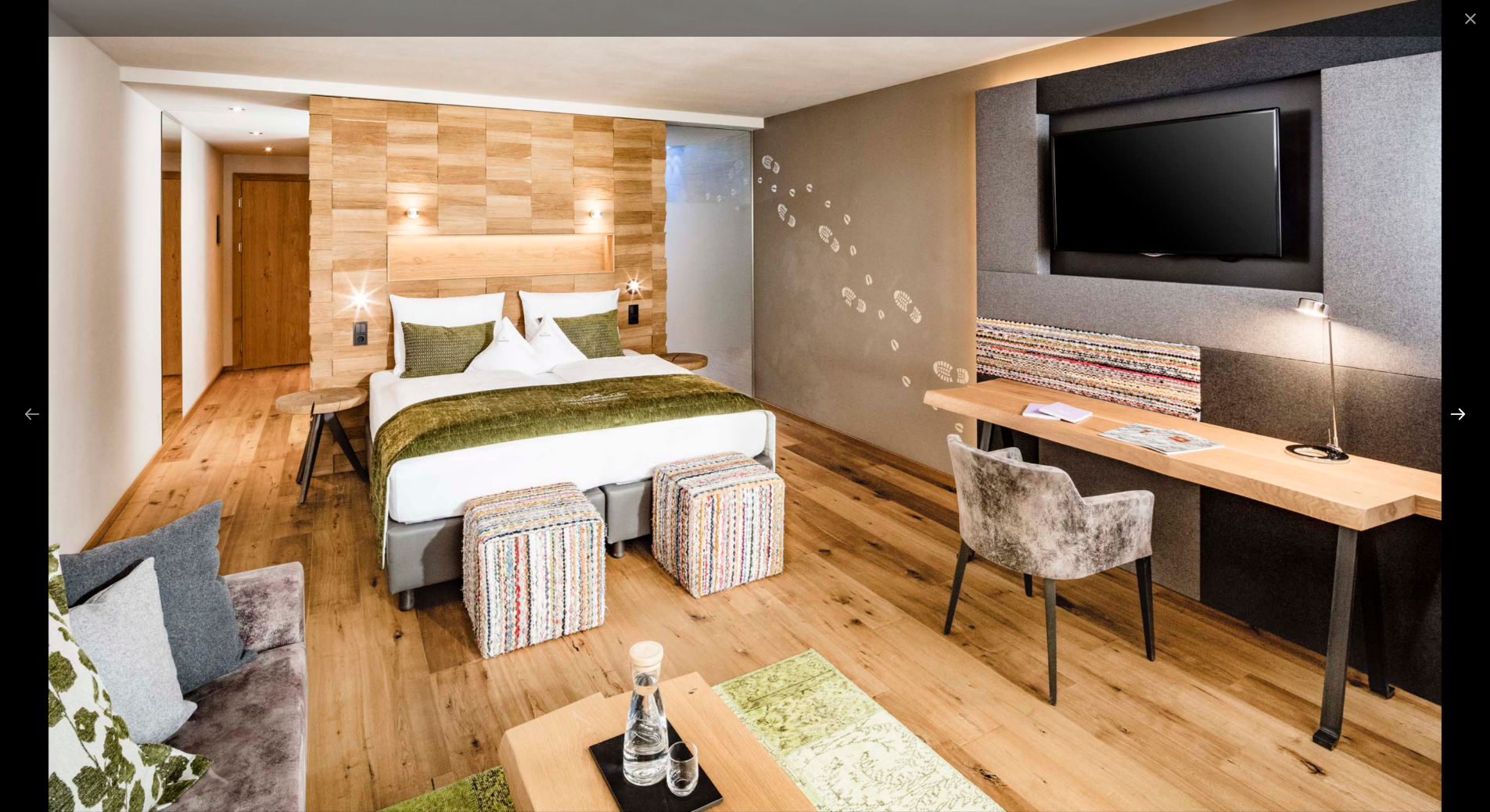
click at [1455, 413] on button "Next slide" at bounding box center [1458, 414] width 33 height 30
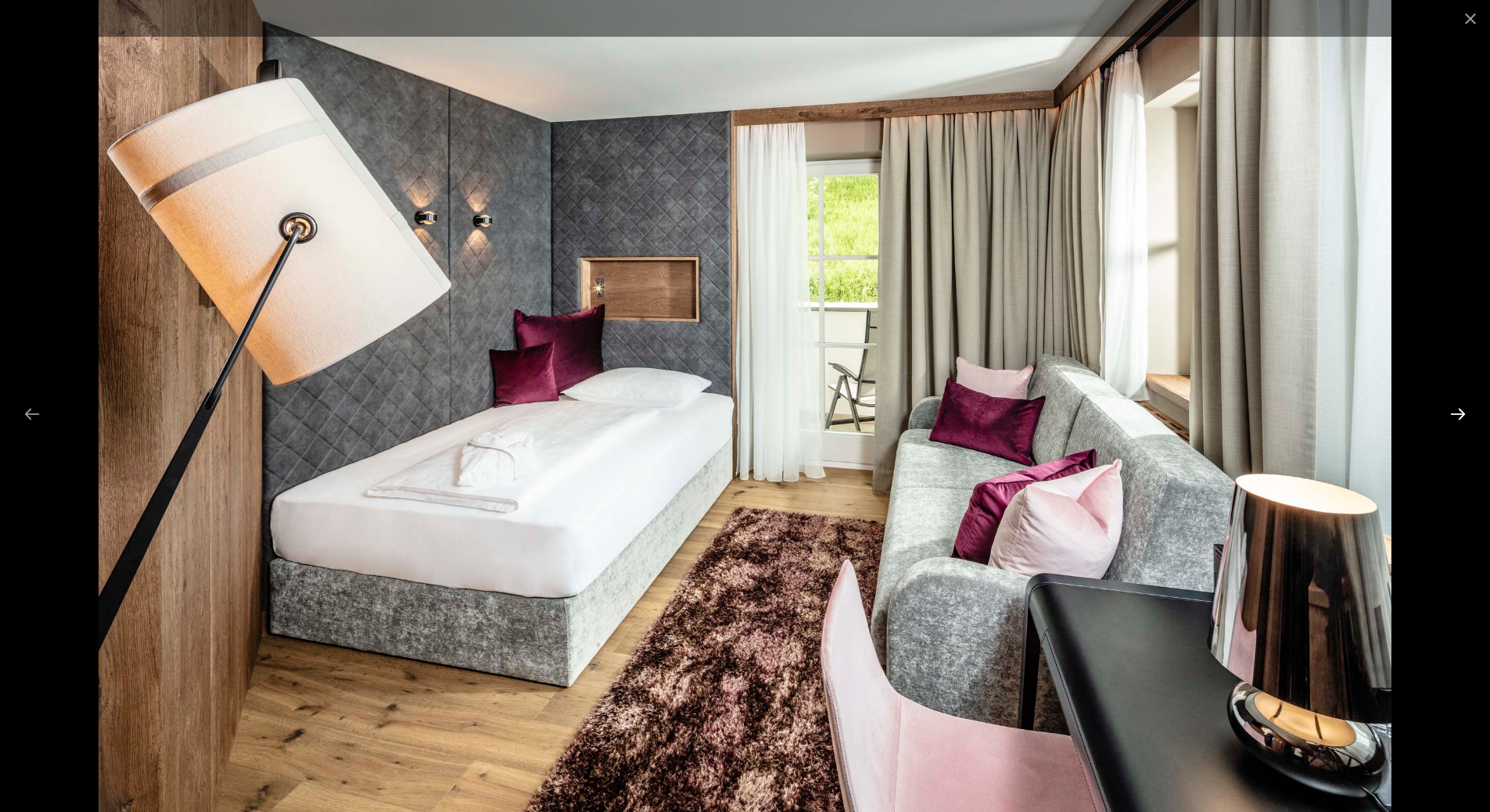
click at [1455, 413] on button "Next slide" at bounding box center [1458, 414] width 33 height 30
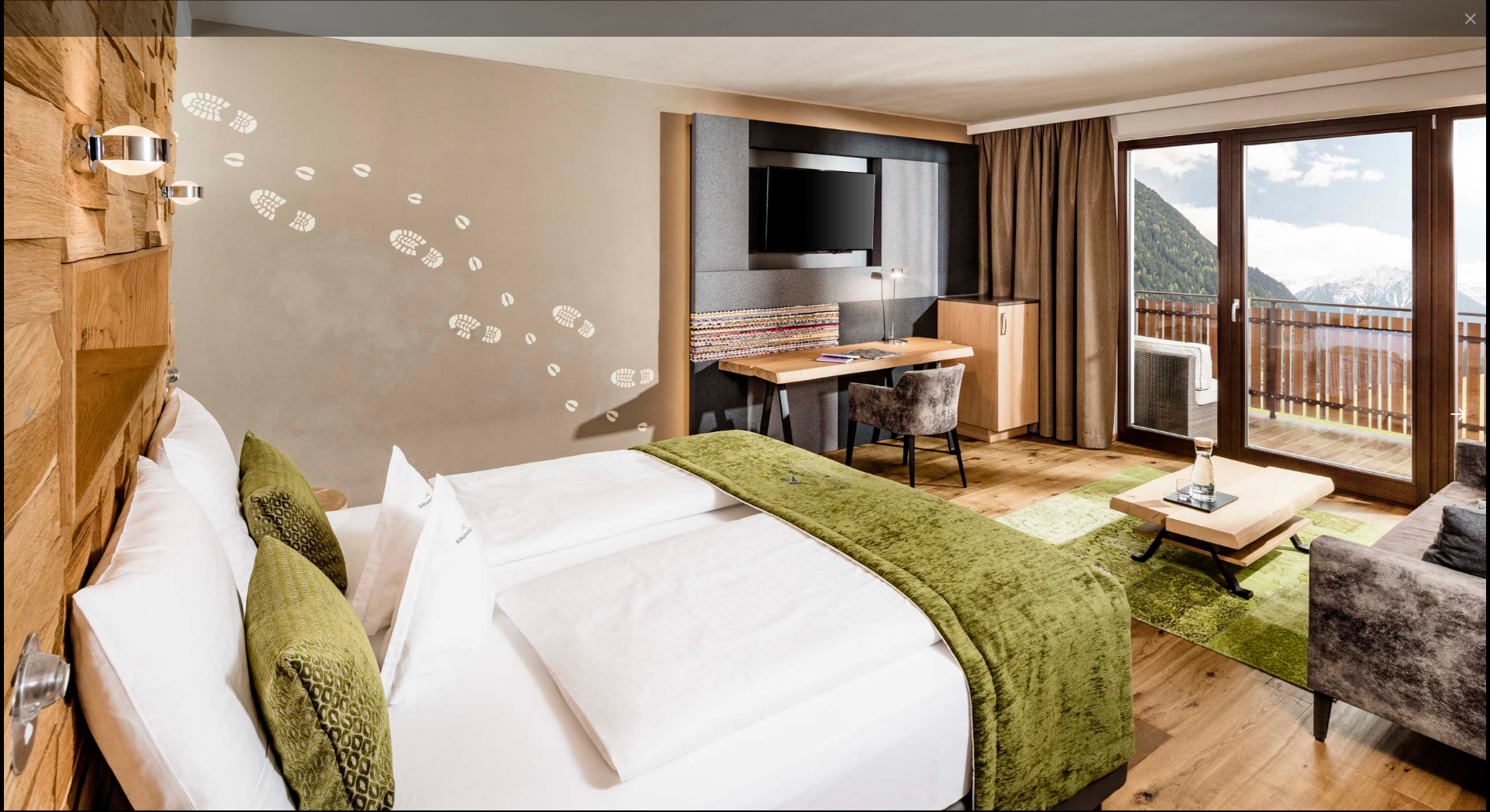
click at [1455, 413] on button "Next slide" at bounding box center [1458, 414] width 33 height 30
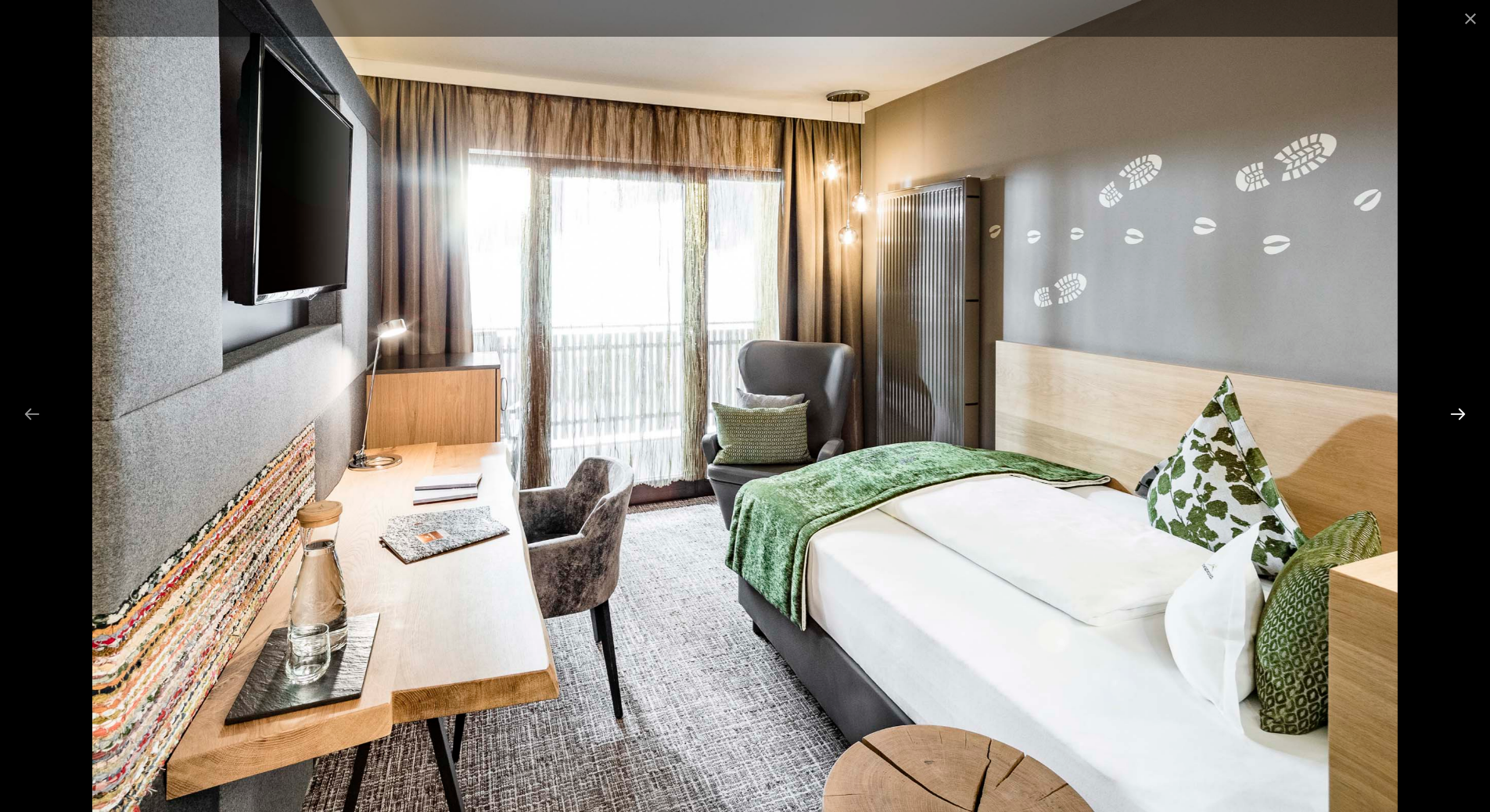
click at [1455, 413] on button "Next slide" at bounding box center [1458, 414] width 33 height 30
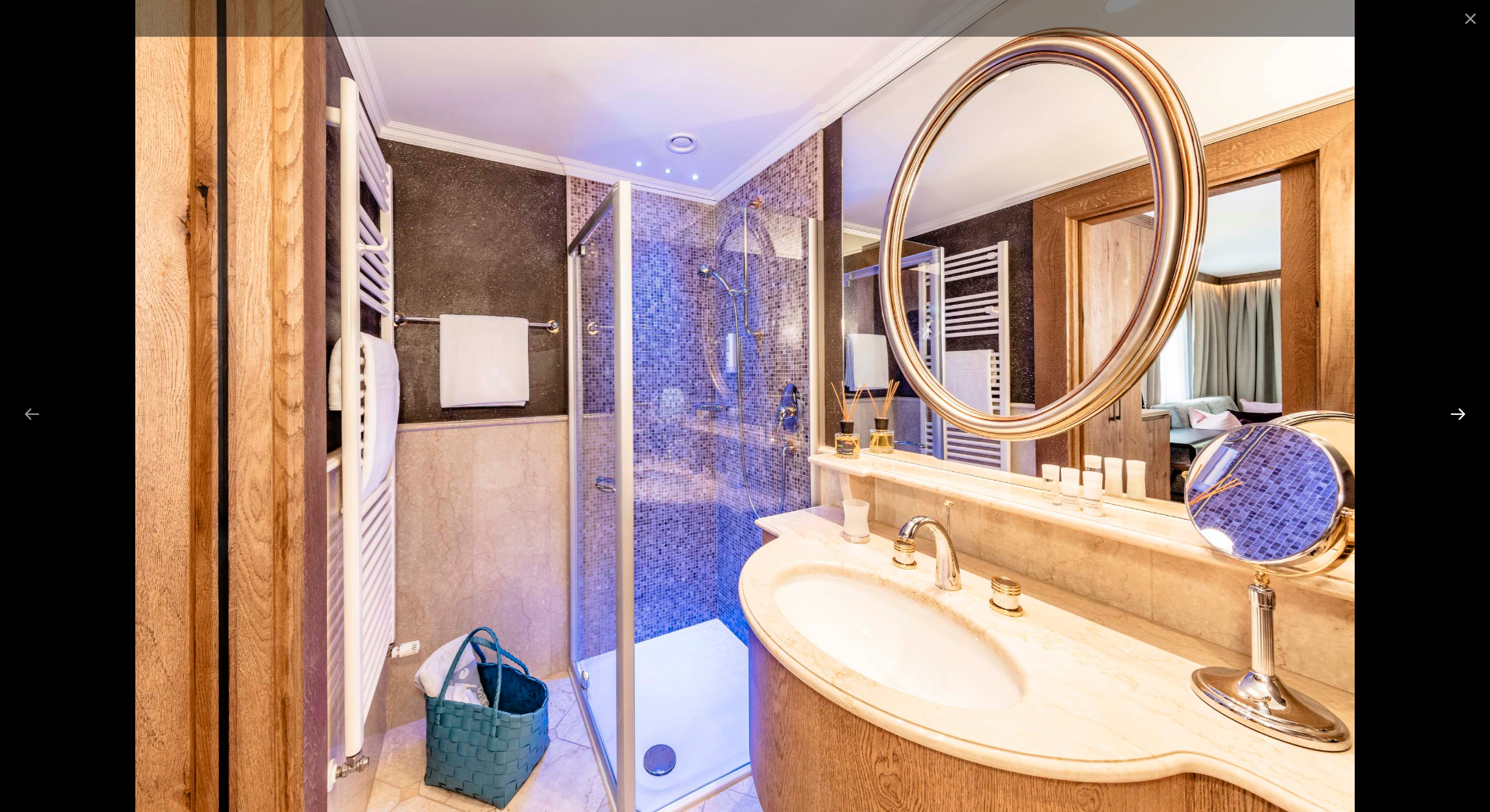
click at [1455, 413] on button "Next slide" at bounding box center [1458, 414] width 33 height 30
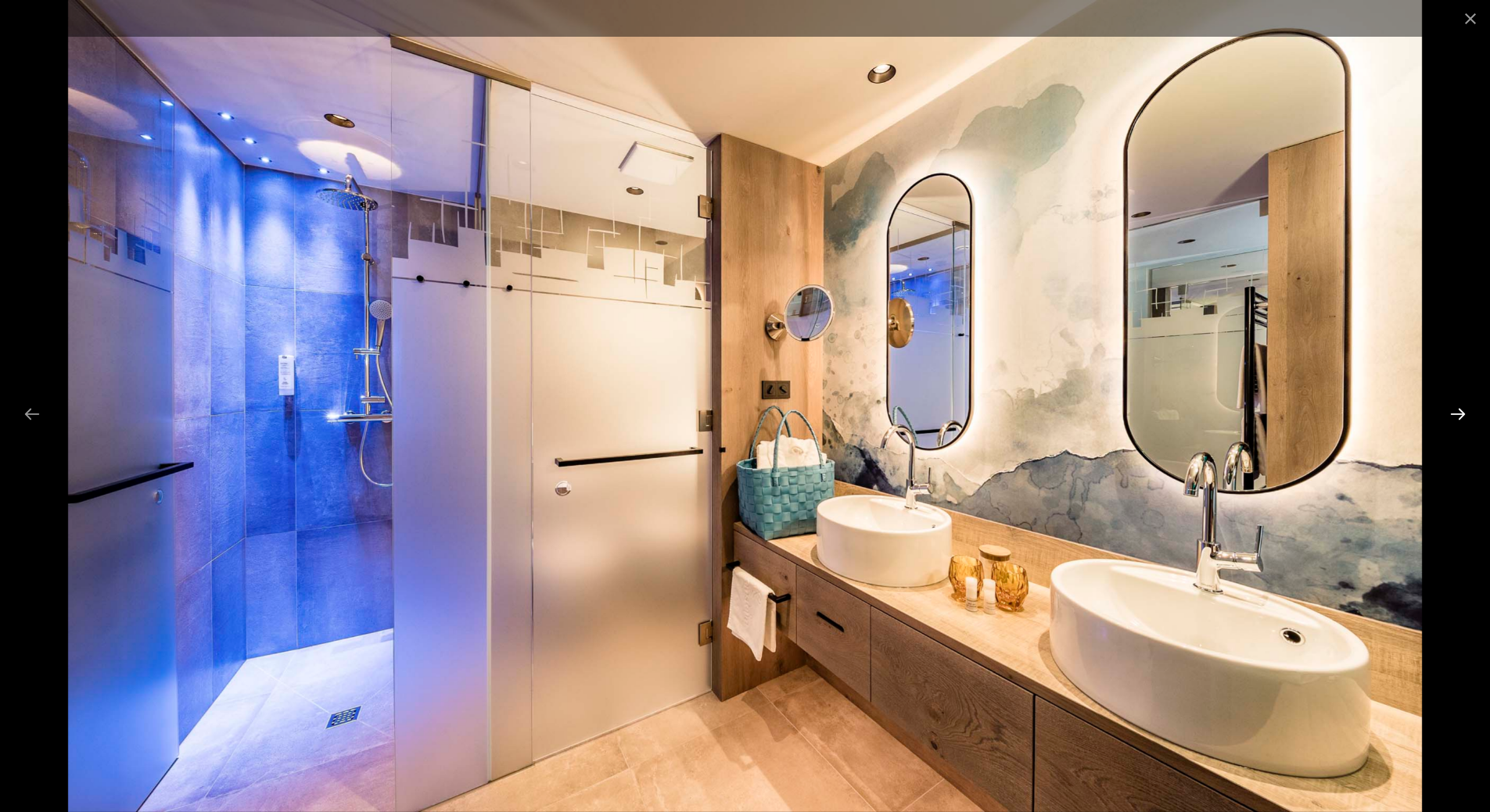
click at [1455, 413] on button "Next slide" at bounding box center [1458, 414] width 33 height 30
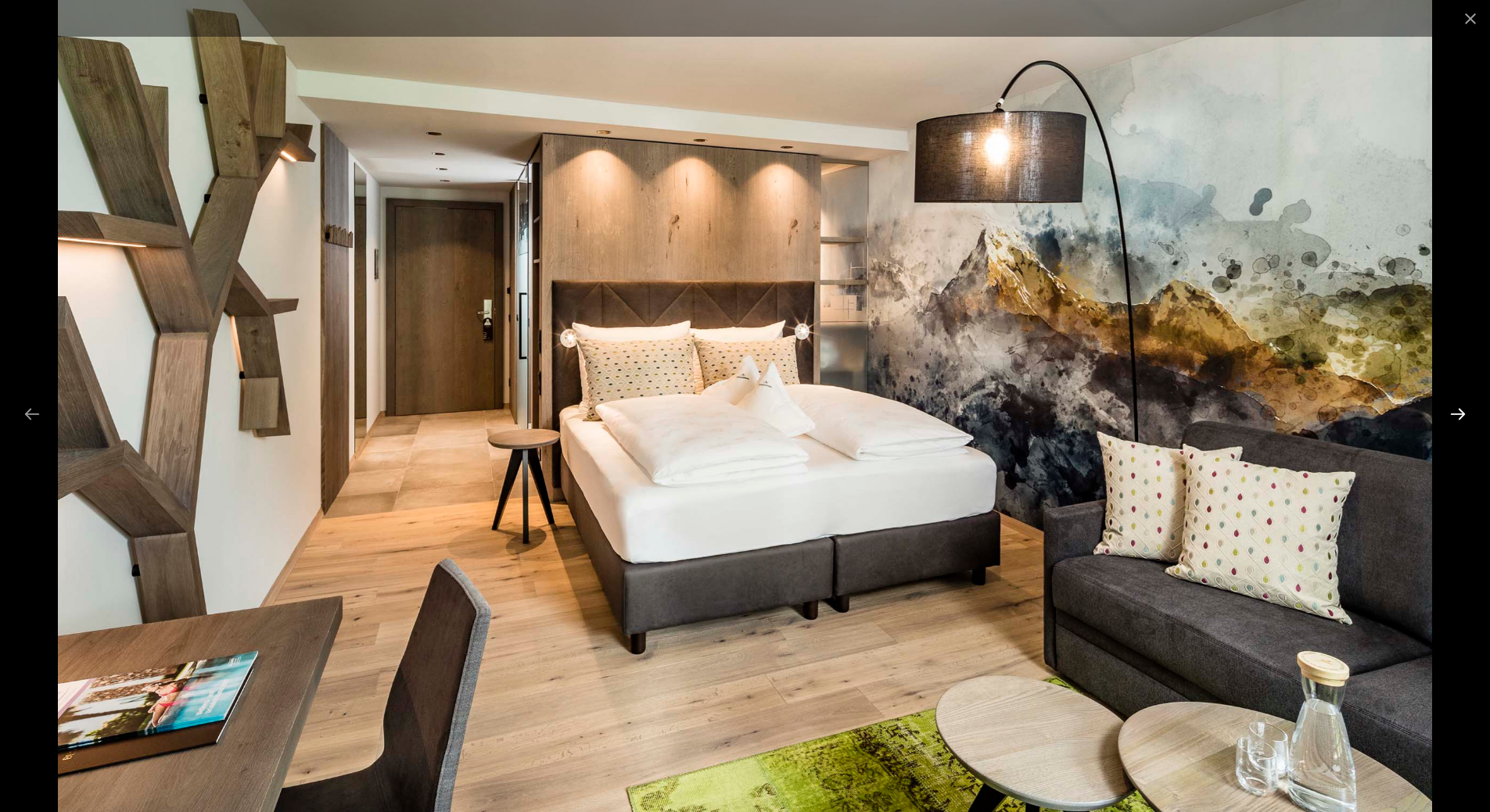
click at [1455, 413] on button "Next slide" at bounding box center [1458, 414] width 33 height 30
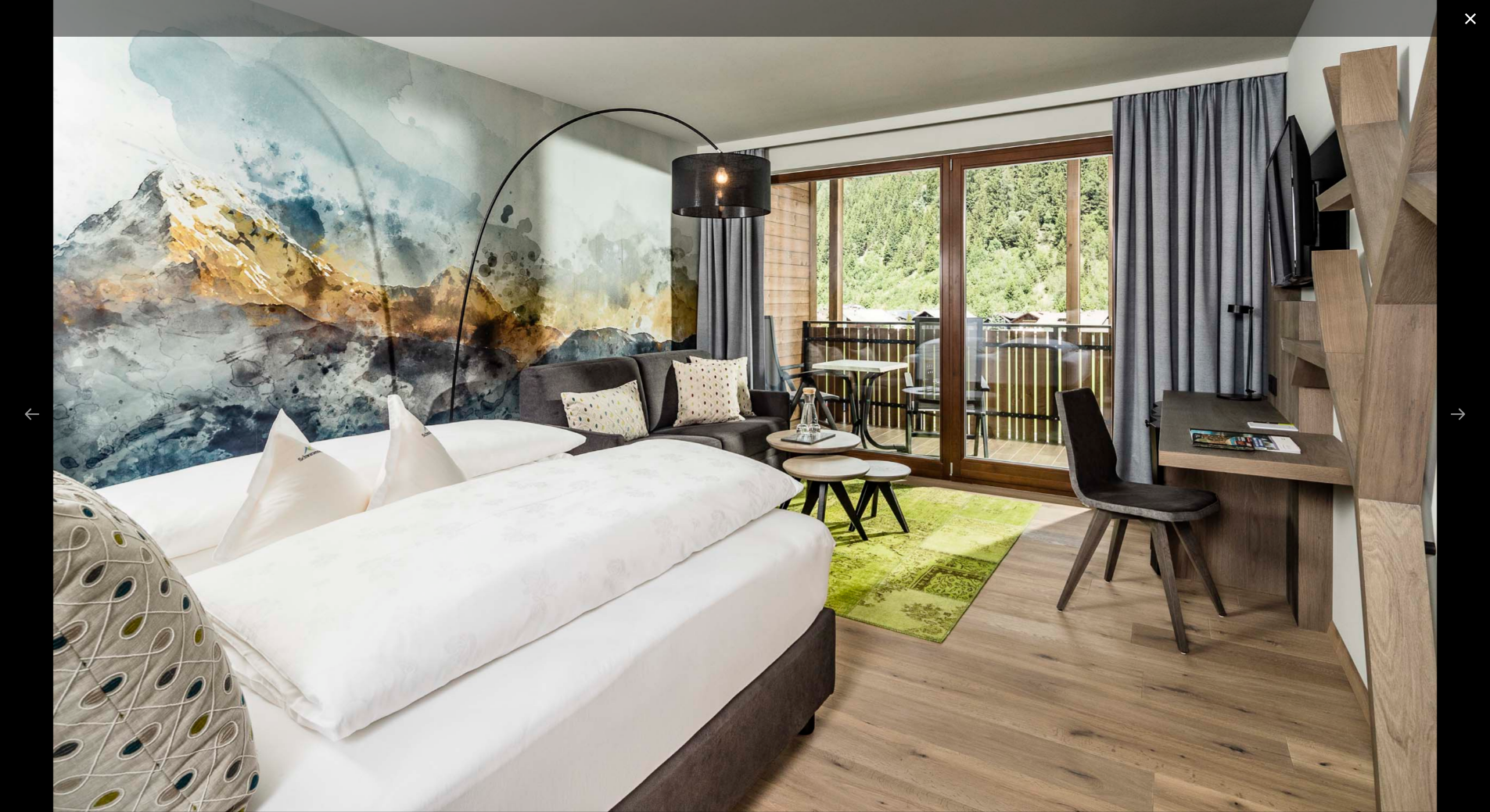
click at [1462, 21] on button "Close gallery" at bounding box center [1470, 18] width 39 height 37
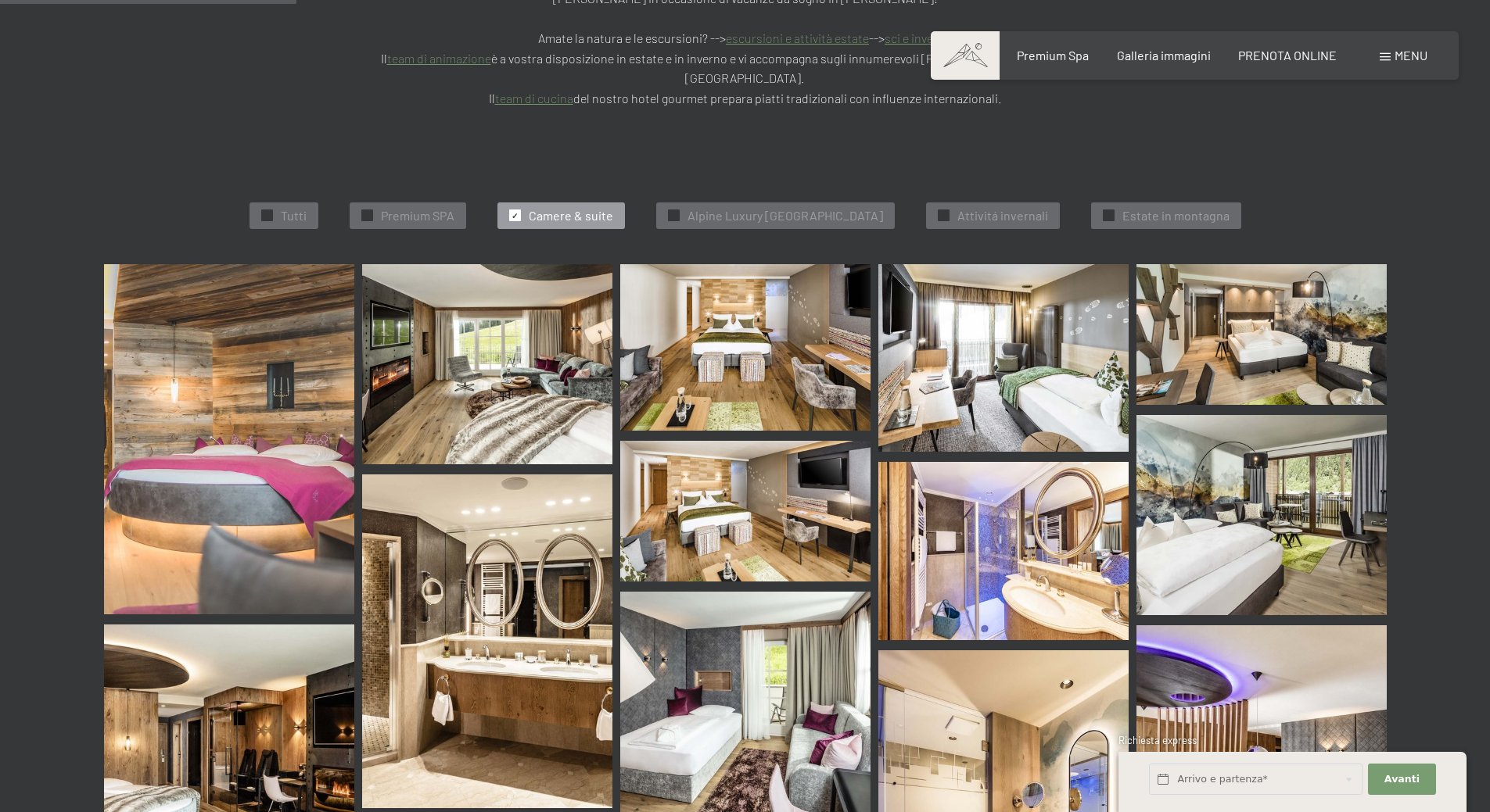
scroll to position [396, 0]
